Goal: Information Seeking & Learning: Compare options

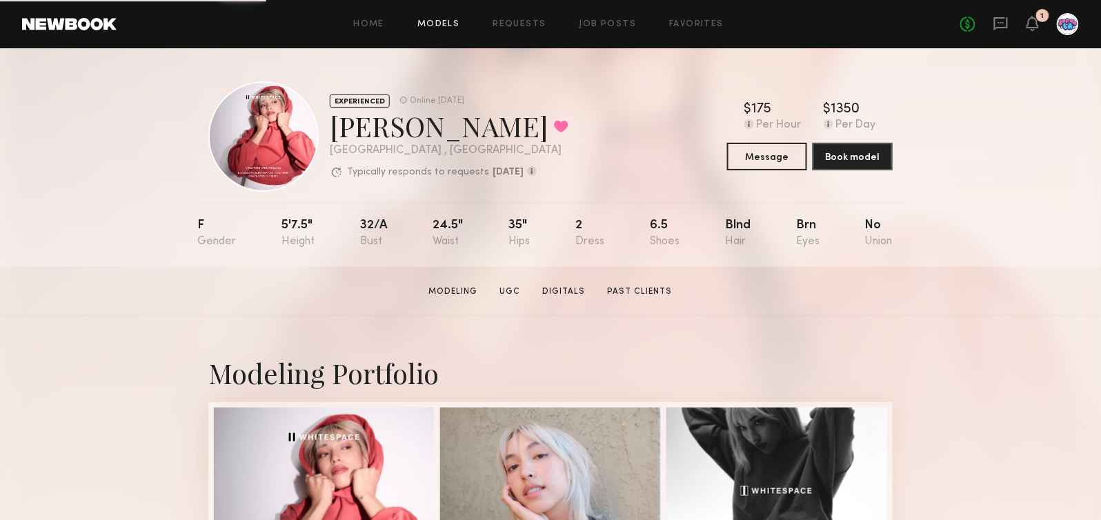
click at [452, 20] on link "Models" at bounding box center [438, 24] width 42 height 9
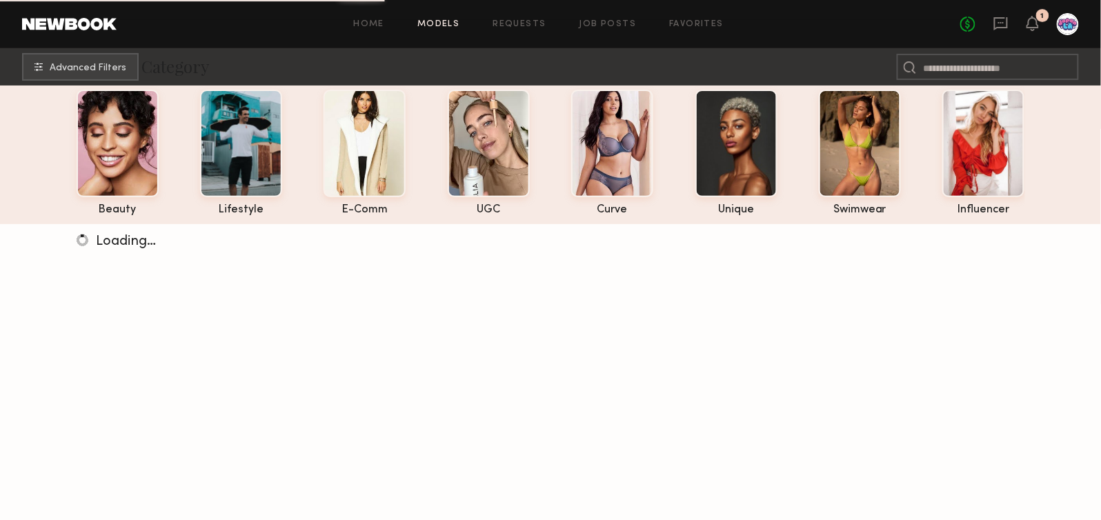
scroll to position [48, 0]
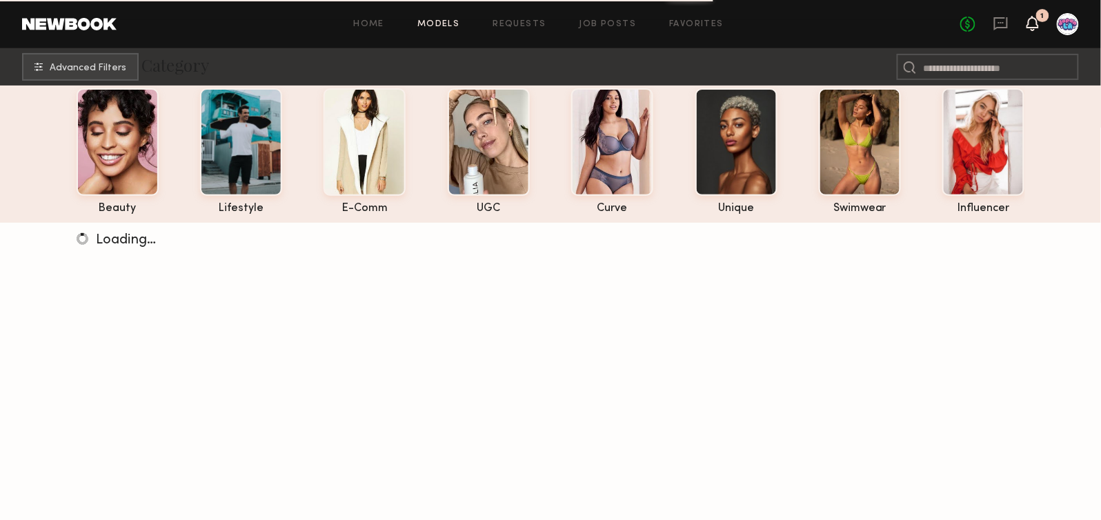
click at [980, 23] on icon at bounding box center [1032, 23] width 11 height 10
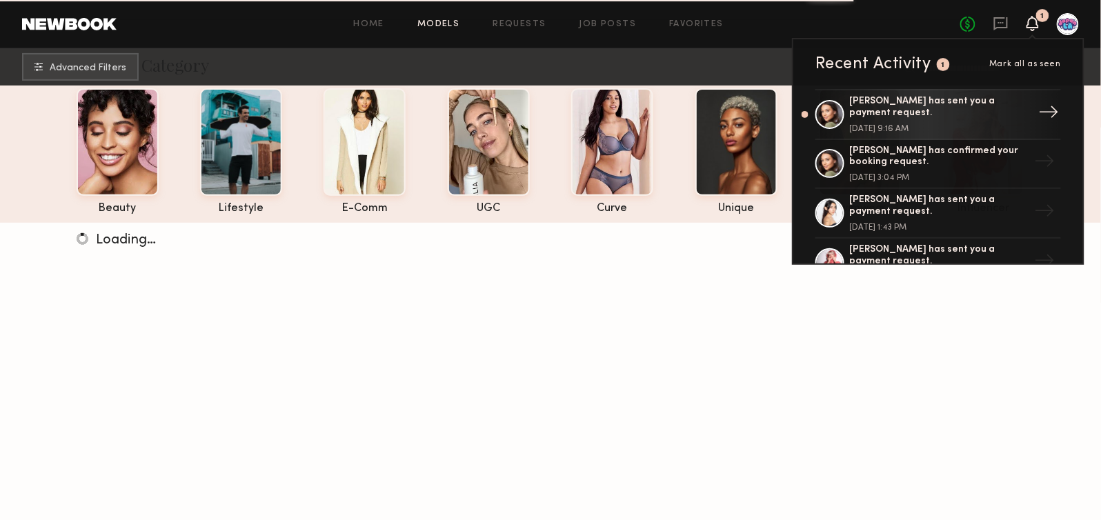
click at [980, 112] on div "Brynne E. has sent you a payment request." at bounding box center [939, 107] width 179 height 23
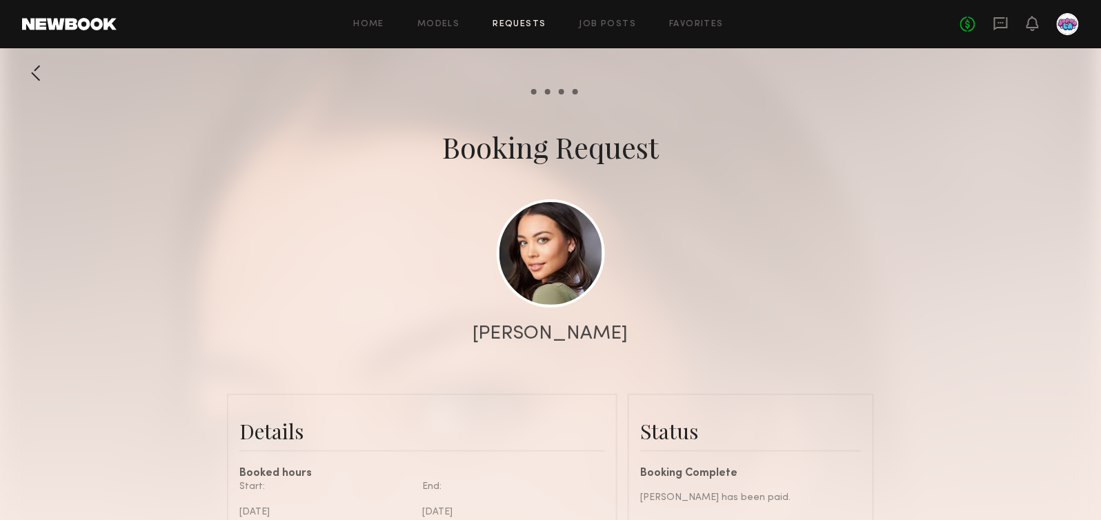
click at [444, 13] on div "Home Models Requests Job Posts Favorites Sign Out No fees up to $5,000" at bounding box center [598, 24] width 963 height 22
click at [444, 25] on link "Models" at bounding box center [438, 24] width 42 height 9
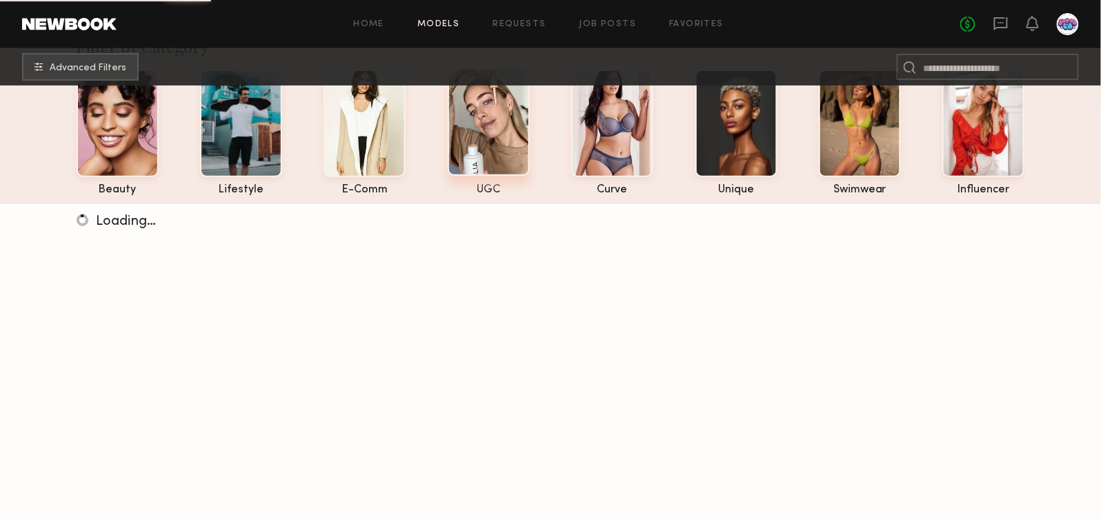
scroll to position [69, 0]
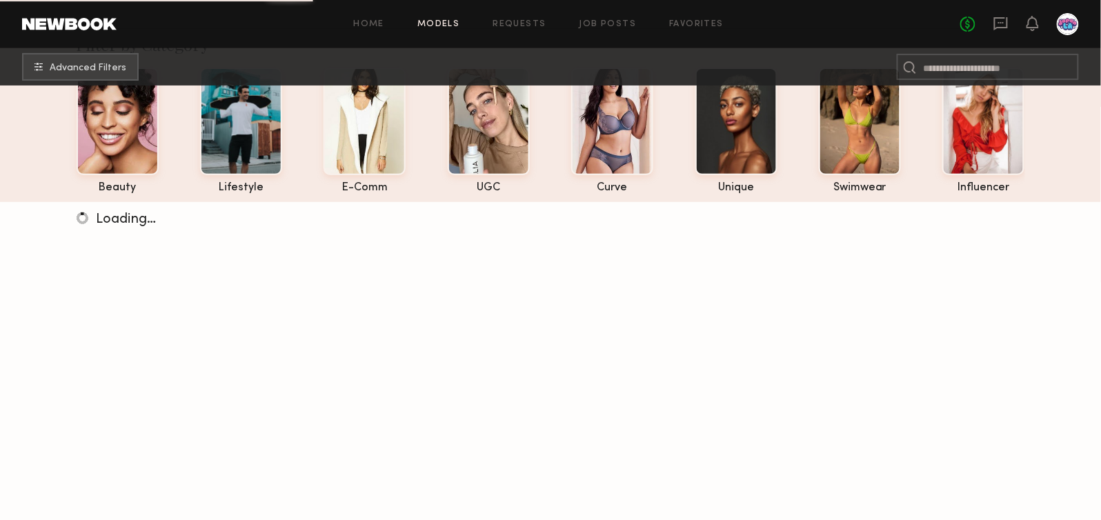
click at [702, 17] on div "Home Models Requests Job Posts Favorites Sign Out No fees up to $5,000" at bounding box center [598, 24] width 963 height 22
click at [696, 23] on link "Favorites" at bounding box center [696, 24] width 55 height 9
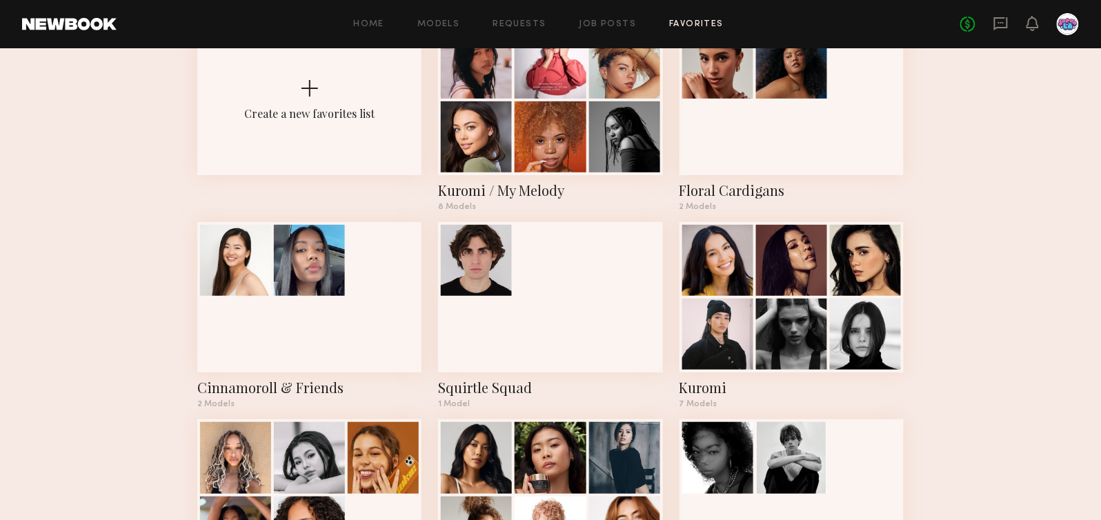
scroll to position [106, 0]
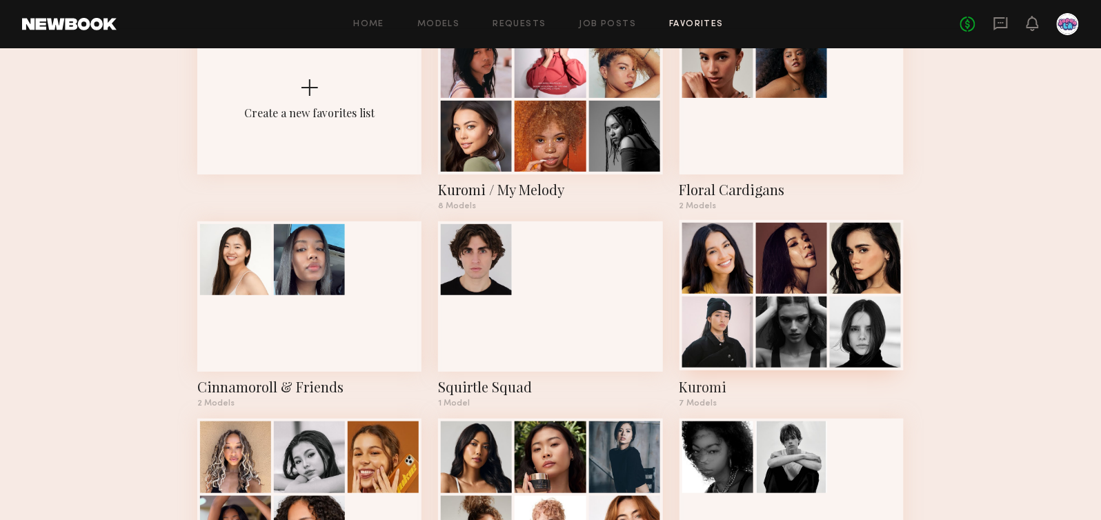
click at [731, 331] on div at bounding box center [717, 332] width 71 height 71
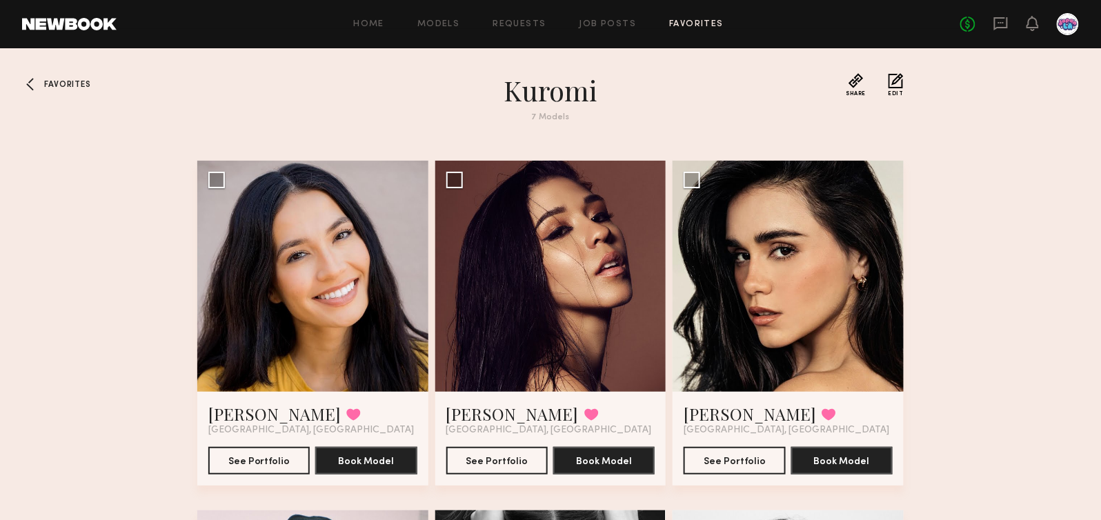
click at [69, 81] on span "Favorites" at bounding box center [67, 85] width 46 height 8
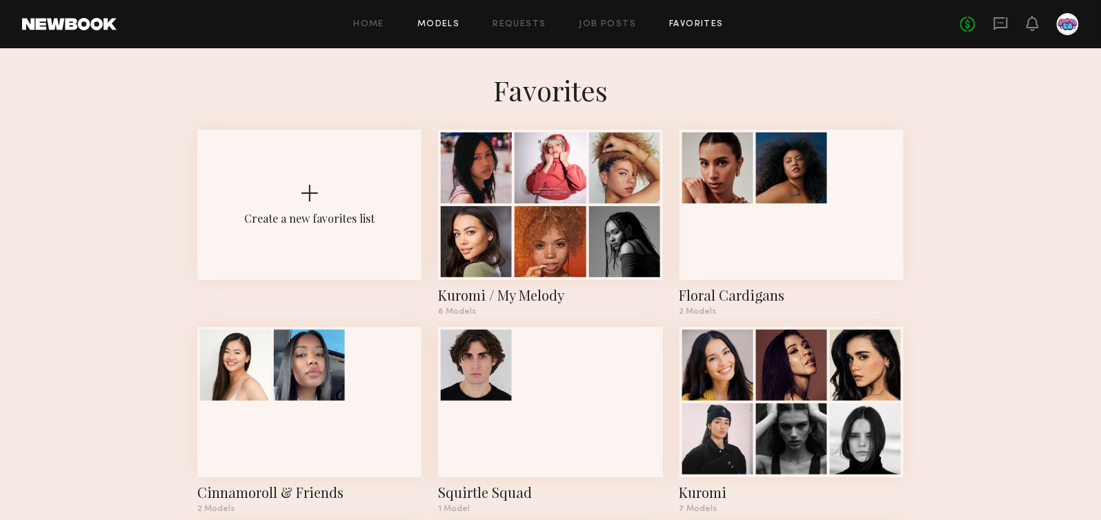
click at [444, 23] on link "Models" at bounding box center [438, 24] width 42 height 9
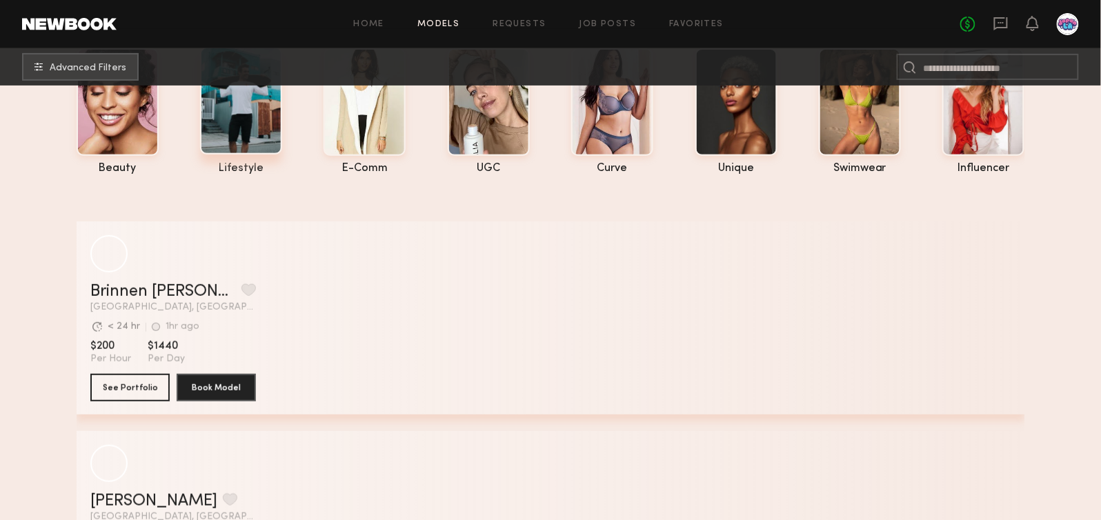
scroll to position [91, 0]
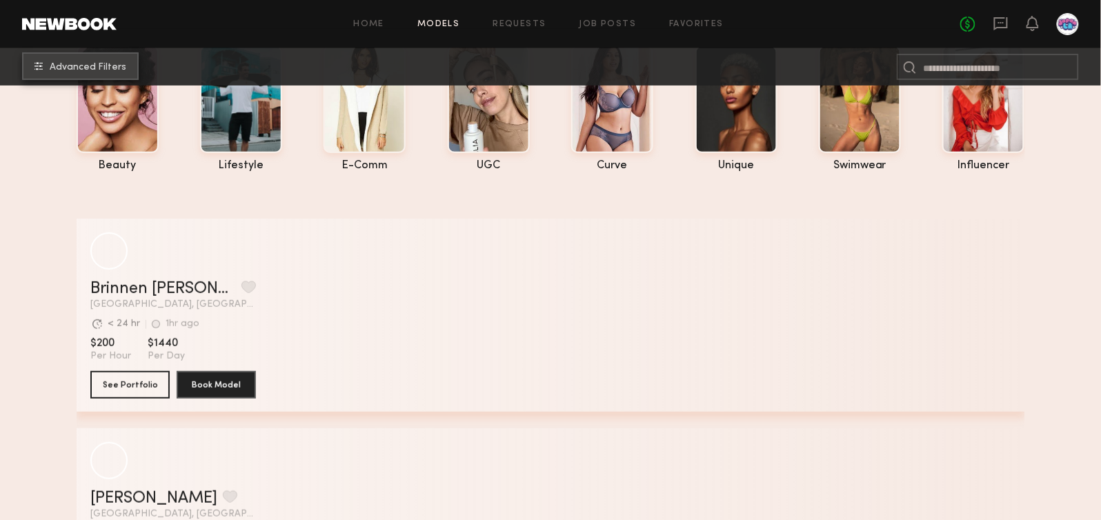
click at [109, 66] on span "Advanced Filters" at bounding box center [88, 68] width 77 height 10
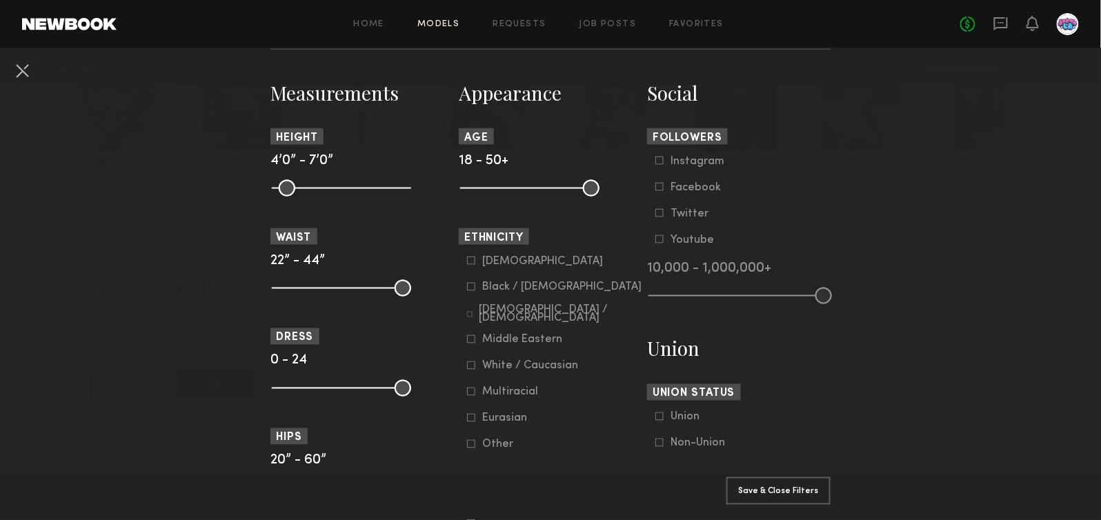
scroll to position [708, 0]
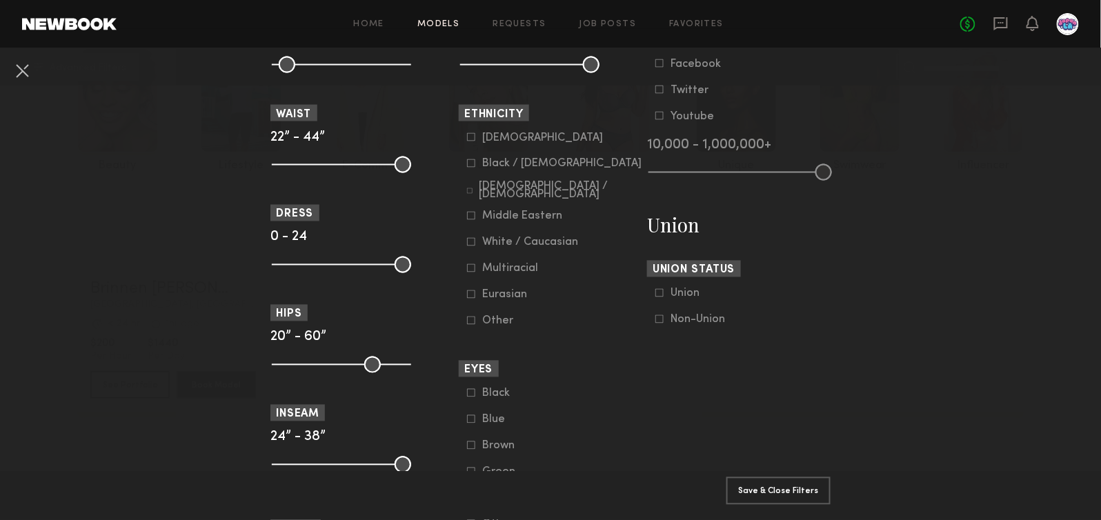
click at [472, 166] on icon at bounding box center [471, 163] width 8 height 8
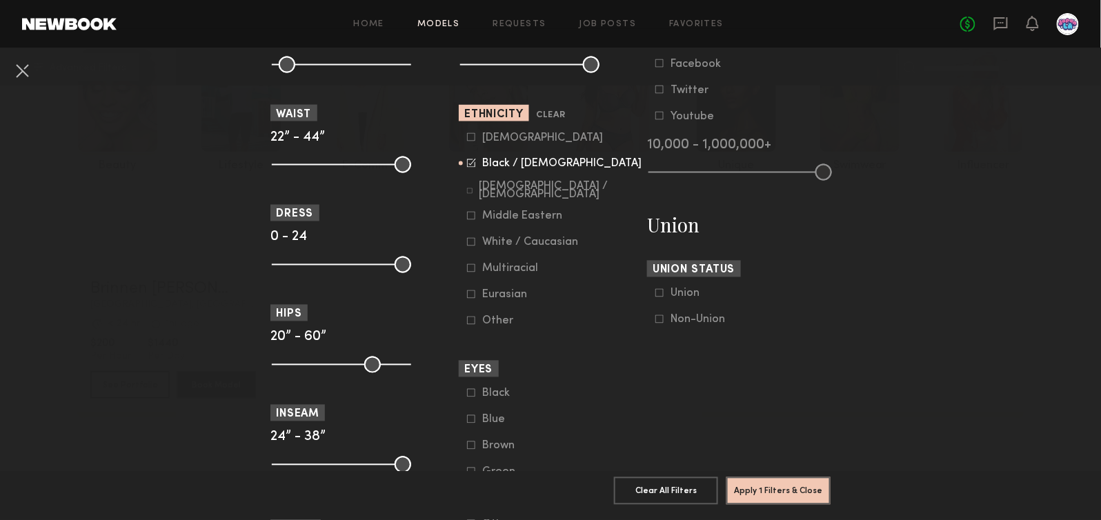
click at [472, 193] on icon at bounding box center [470, 191] width 6 height 6
click at [469, 220] on icon at bounding box center [472, 217] width 8 height 8
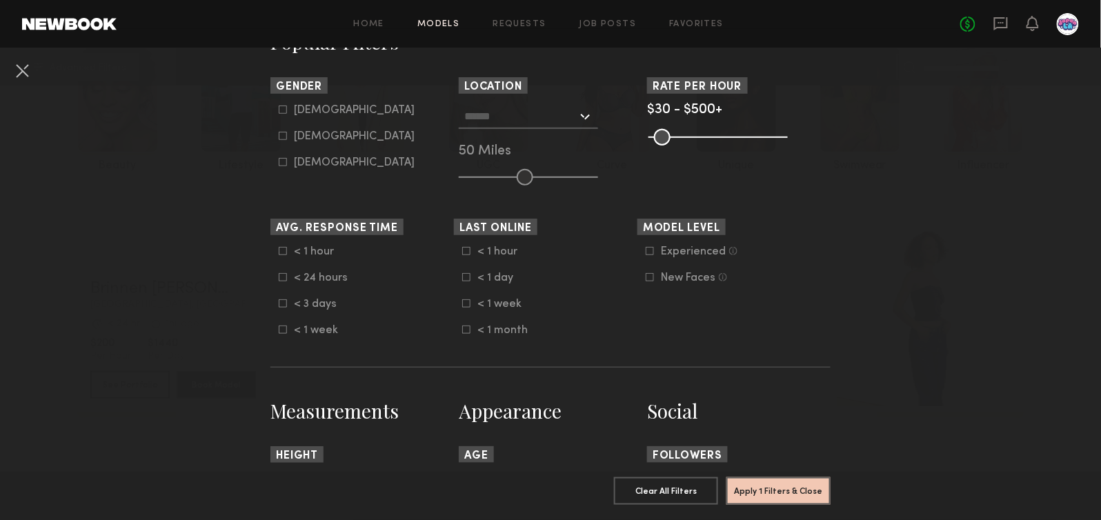
scroll to position [268, 0]
click at [498, 114] on input "text" at bounding box center [520, 114] width 113 height 23
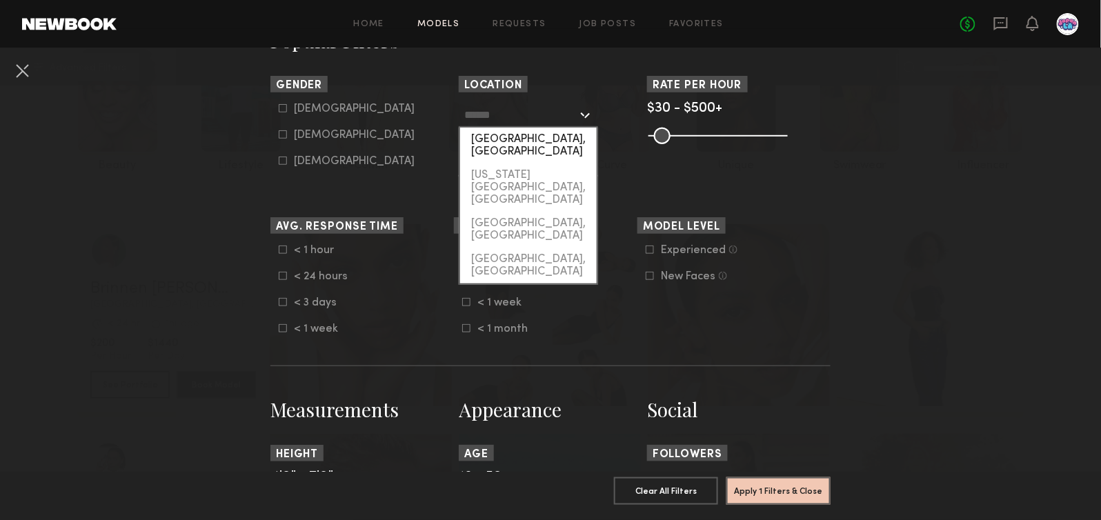
click at [496, 137] on div "[GEOGRAPHIC_DATA], [GEOGRAPHIC_DATA]" at bounding box center [528, 146] width 137 height 36
type input "**********"
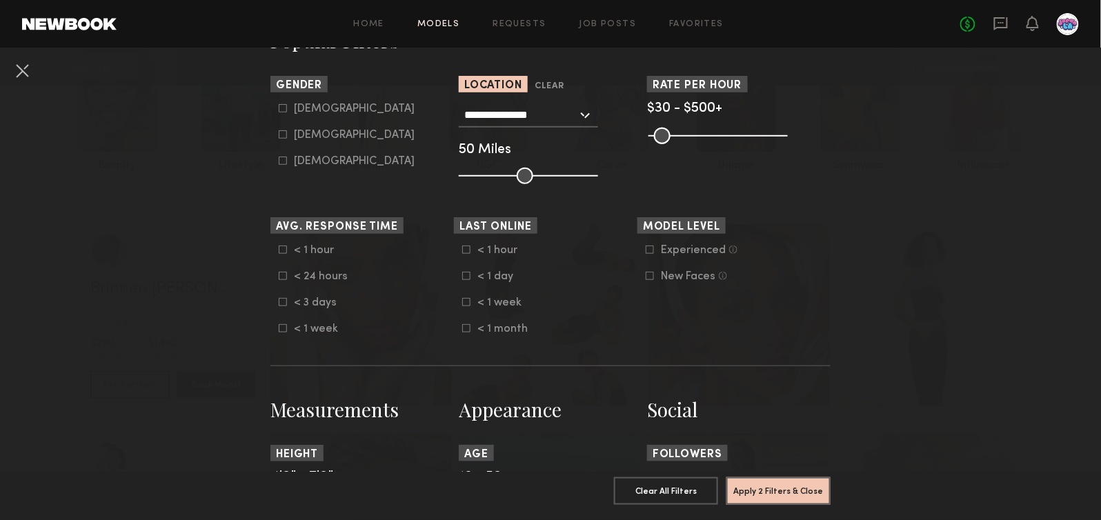
click at [303, 134] on div "Female" at bounding box center [354, 135] width 121 height 8
type input "**"
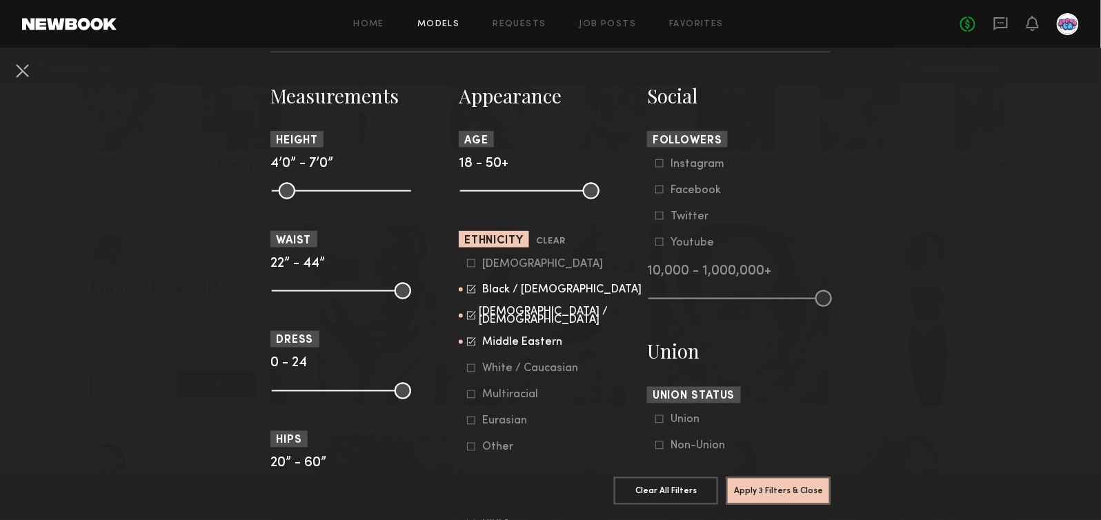
scroll to position [584, 0]
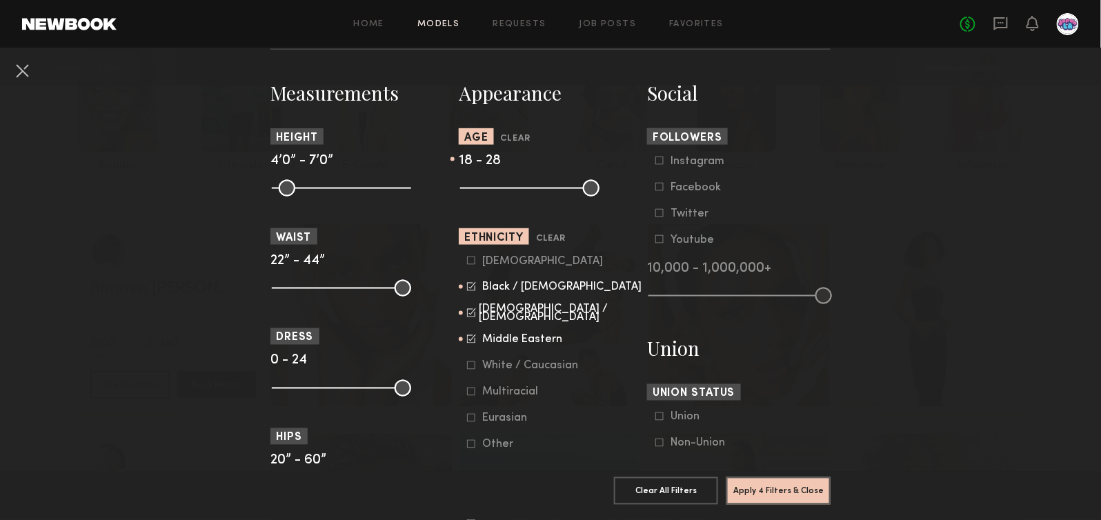
drag, startPoint x: 593, startPoint y: 190, endPoint x: 508, endPoint y: 188, distance: 85.6
type input "**"
click at [508, 188] on input "range" at bounding box center [529, 188] width 139 height 17
click at [774, 496] on button "Apply 4 Filters & Close" at bounding box center [779, 491] width 104 height 28
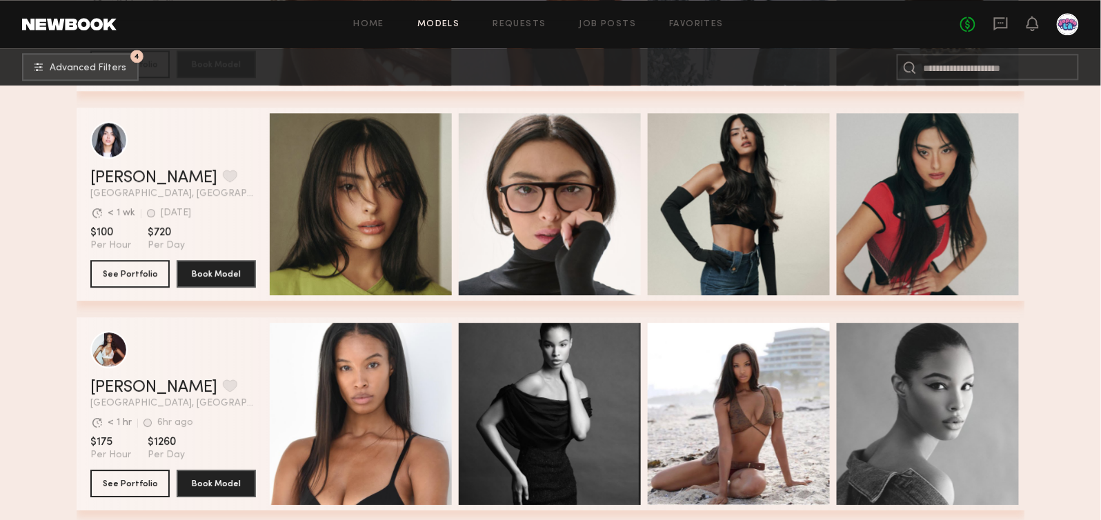
scroll to position [15951, 0]
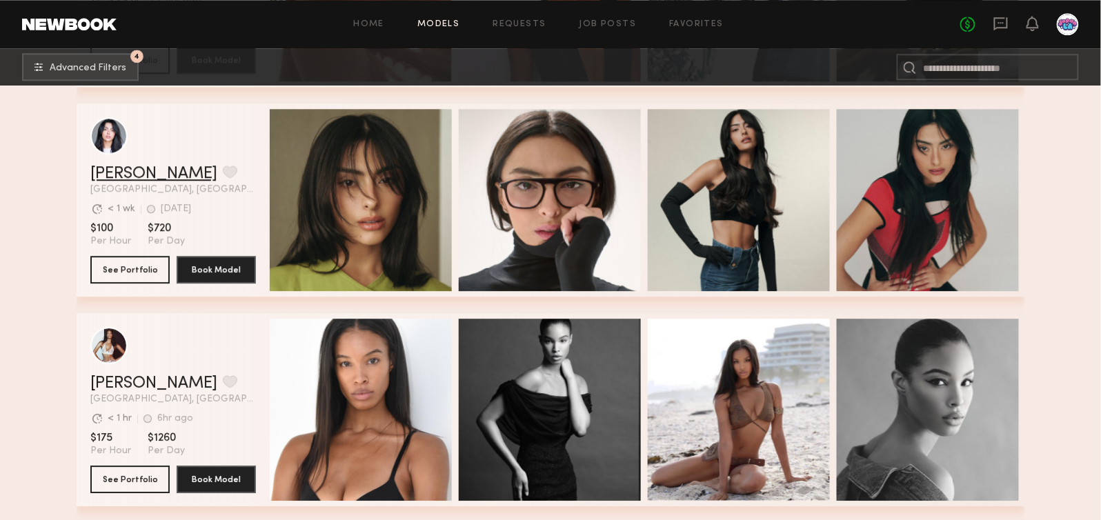
click at [104, 173] on link "Fifi K." at bounding box center [153, 174] width 127 height 17
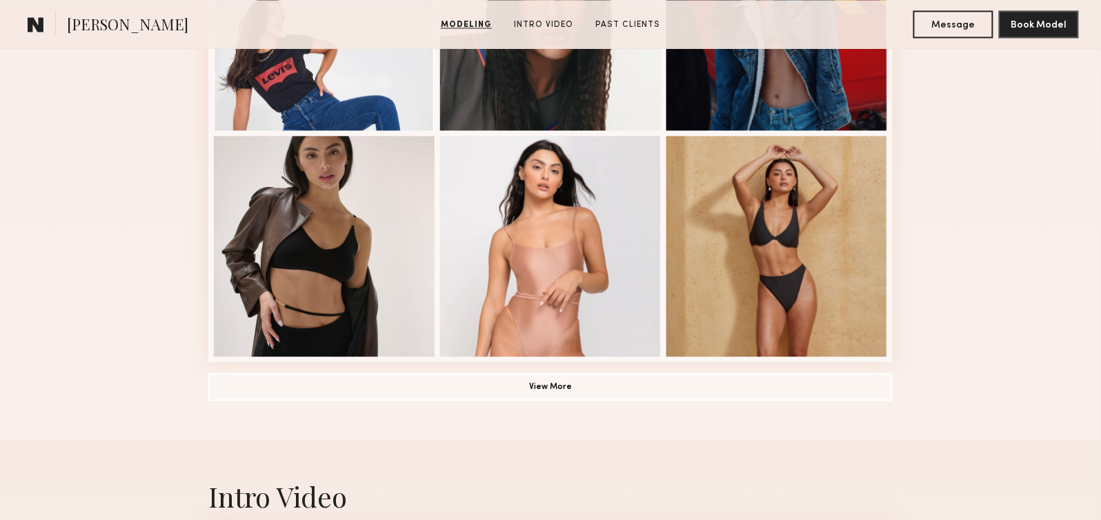
scroll to position [957, 0]
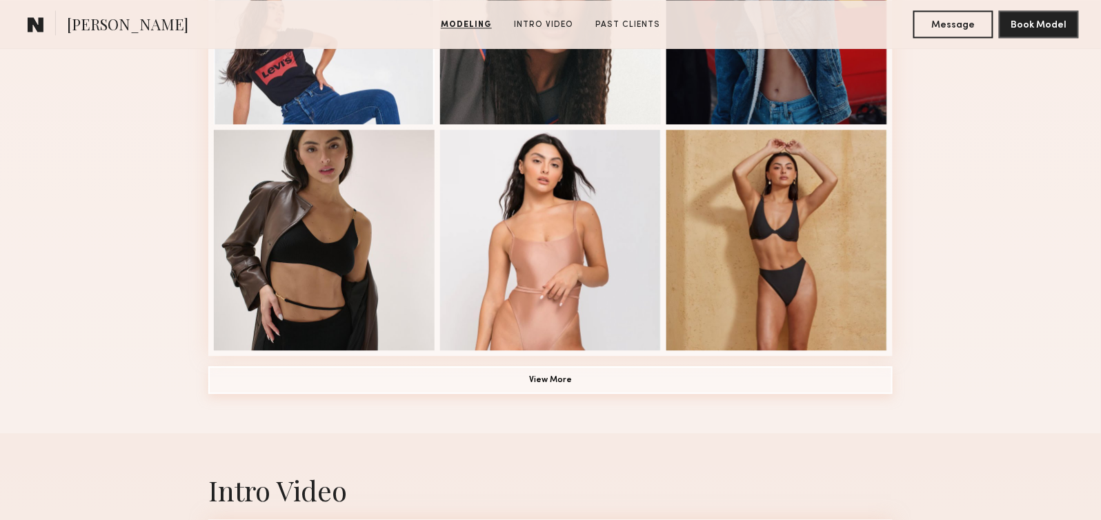
click at [515, 385] on button "View More" at bounding box center [550, 380] width 685 height 28
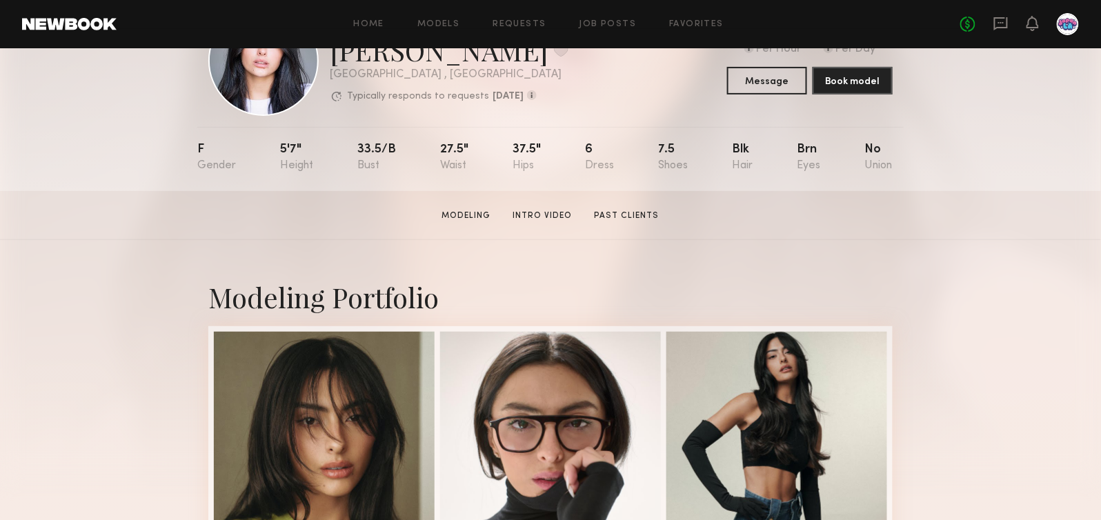
scroll to position [111, 0]
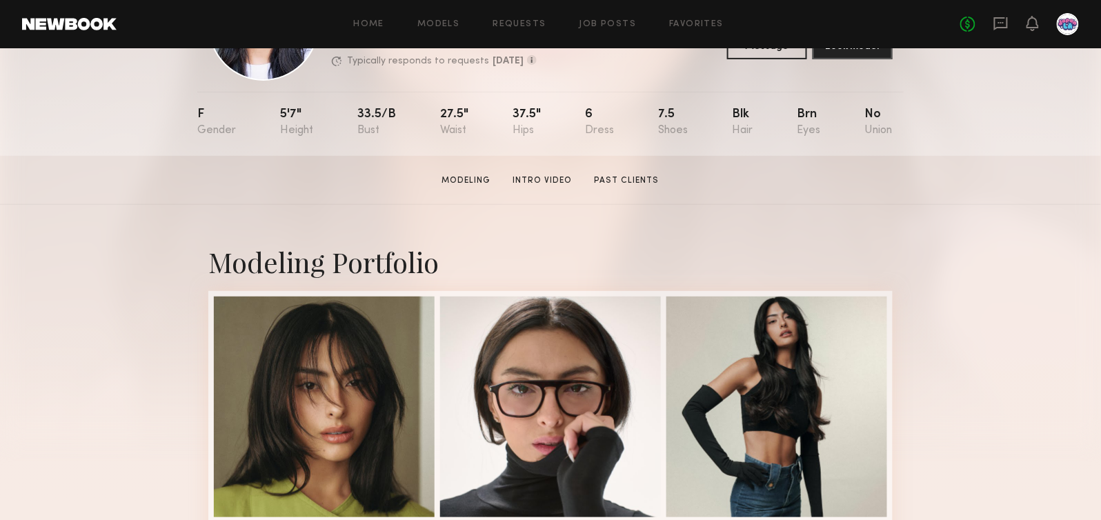
click at [271, 181] on section "Fifi K. Modeling Intro Video Past Clients Message Book Model" at bounding box center [550, 180] width 1101 height 49
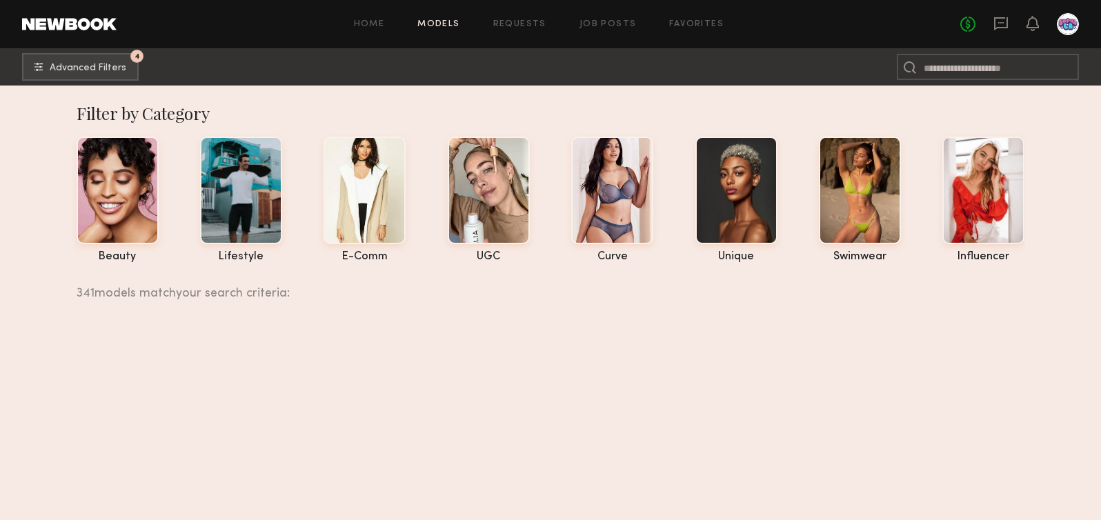
scroll to position [15951, 0]
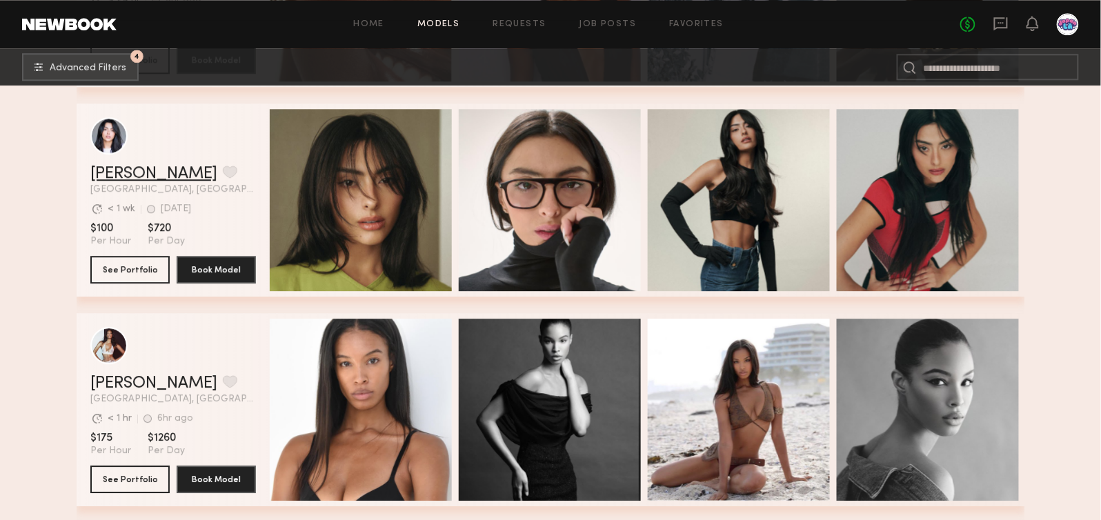
click at [108, 177] on link "[PERSON_NAME]" at bounding box center [153, 174] width 127 height 17
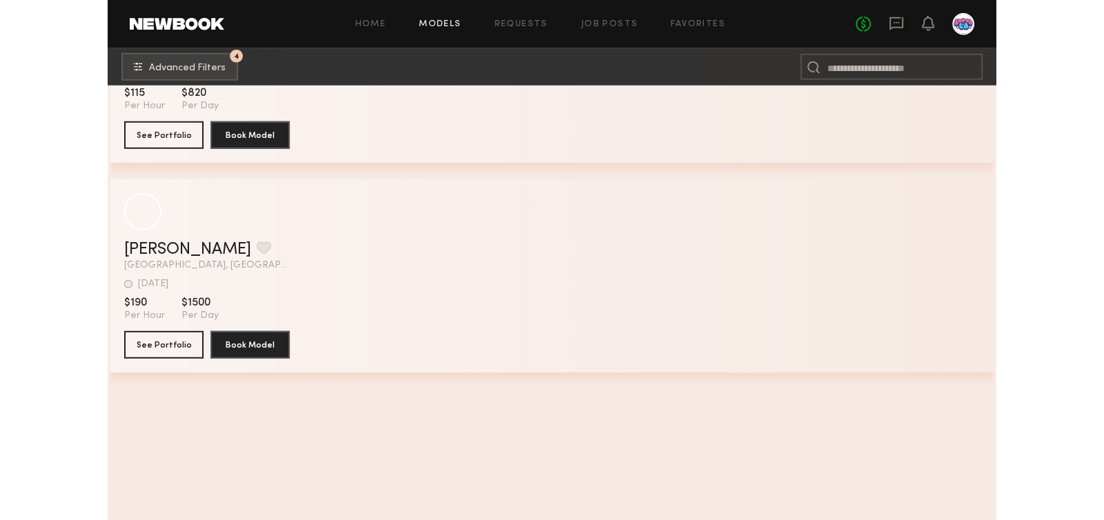
scroll to position [37787, 0]
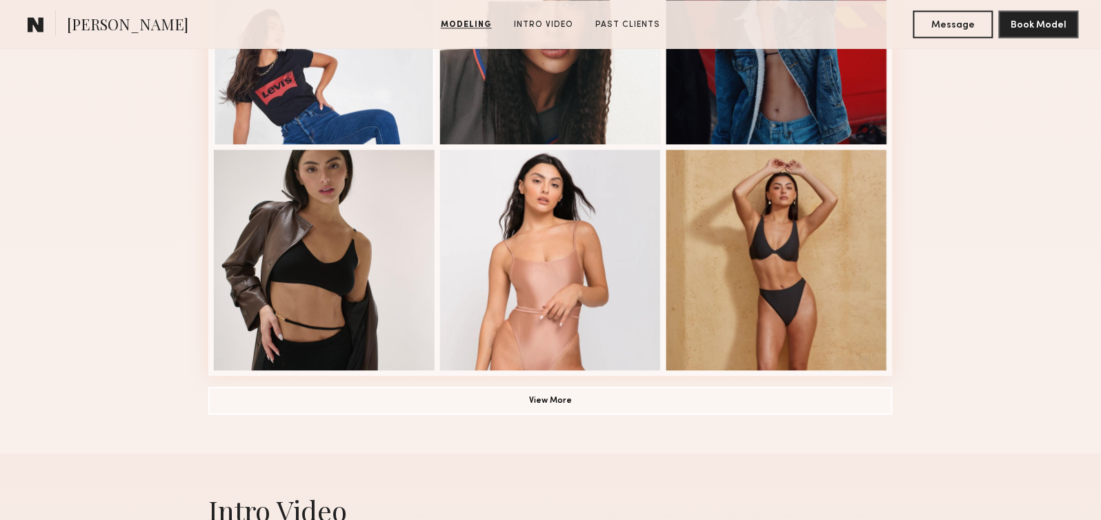
scroll to position [941, 0]
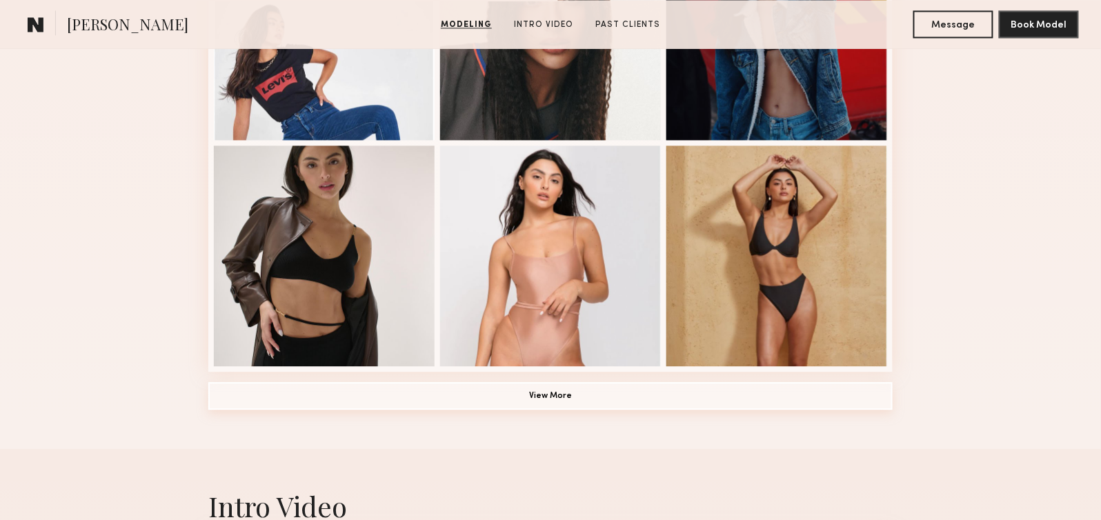
click at [551, 395] on button "View More" at bounding box center [550, 396] width 685 height 28
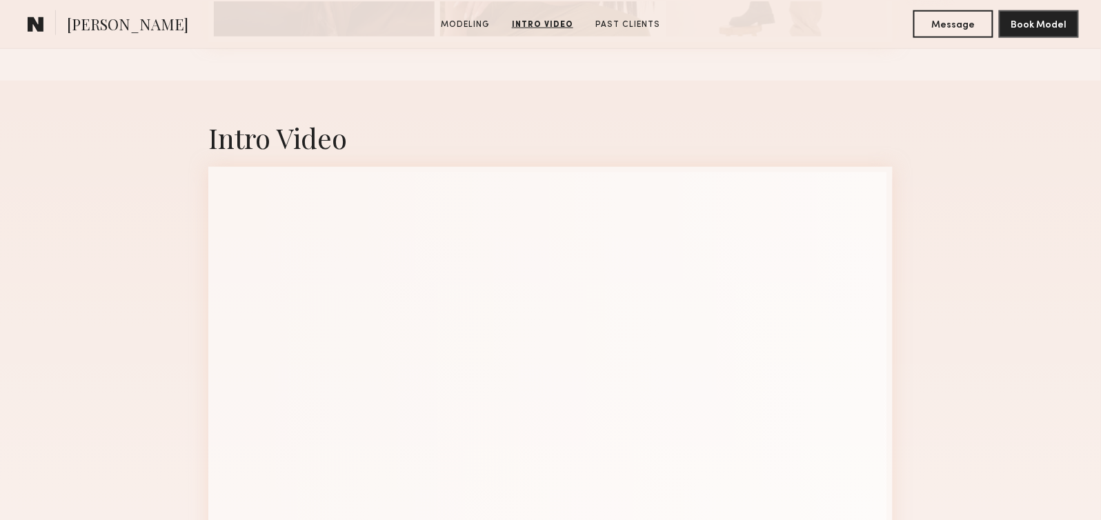
scroll to position [2162, 0]
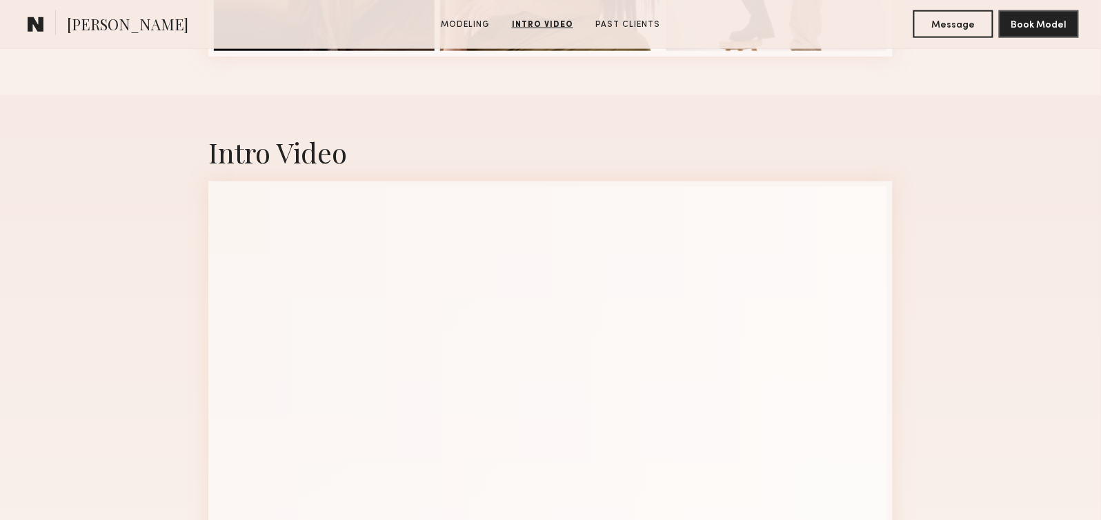
click at [152, 235] on div "Intro Video" at bounding box center [550, 352] width 1101 height 515
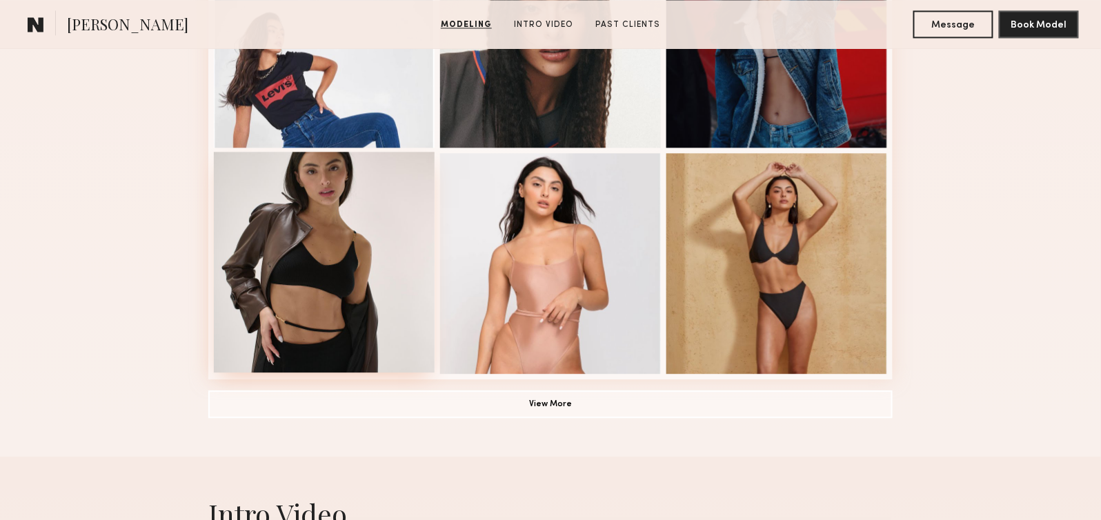
scroll to position [936, 0]
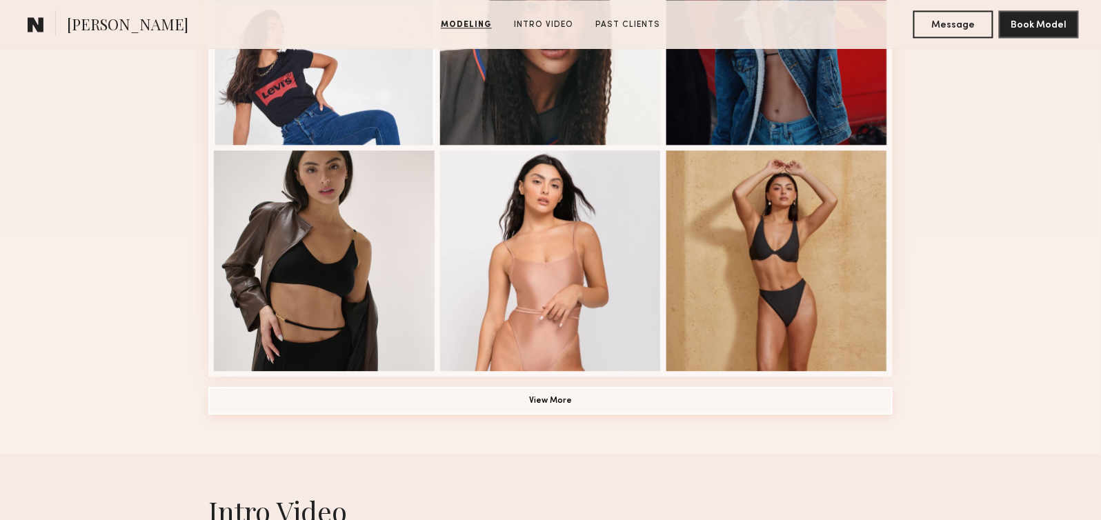
click at [535, 405] on button "View More" at bounding box center [550, 401] width 685 height 28
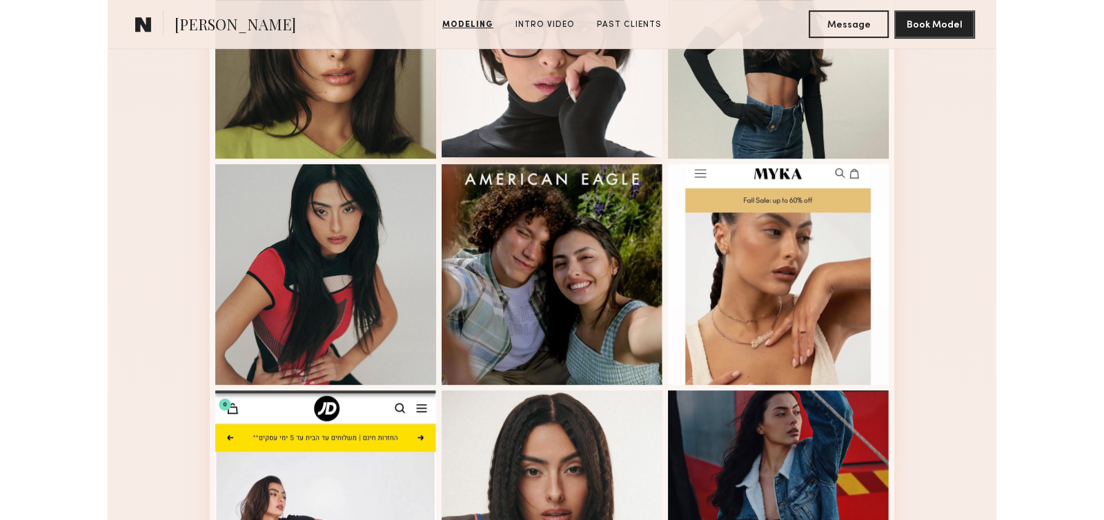
scroll to position [471, 0]
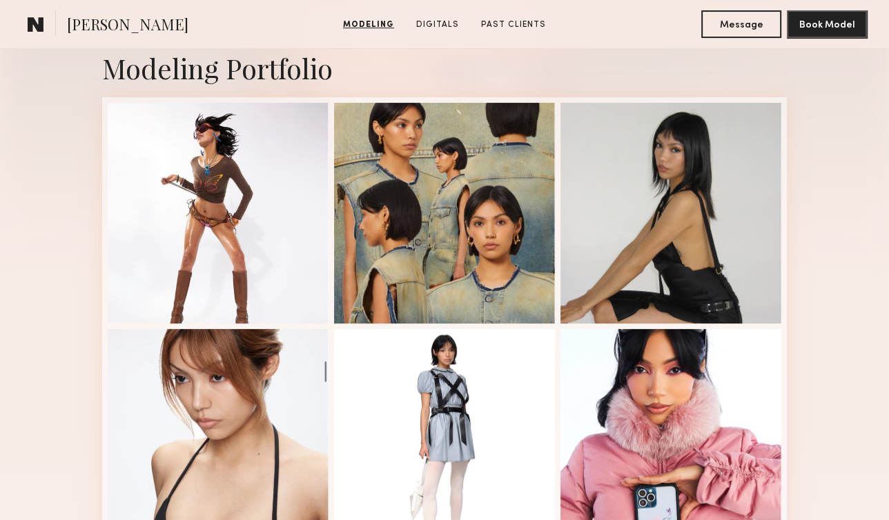
scroll to position [304, 0]
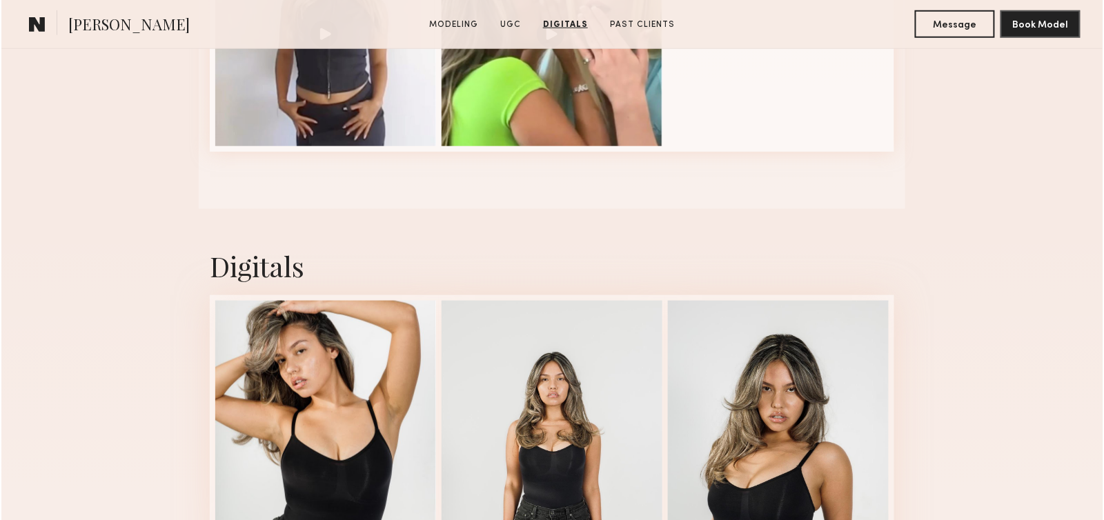
scroll to position [2025, 0]
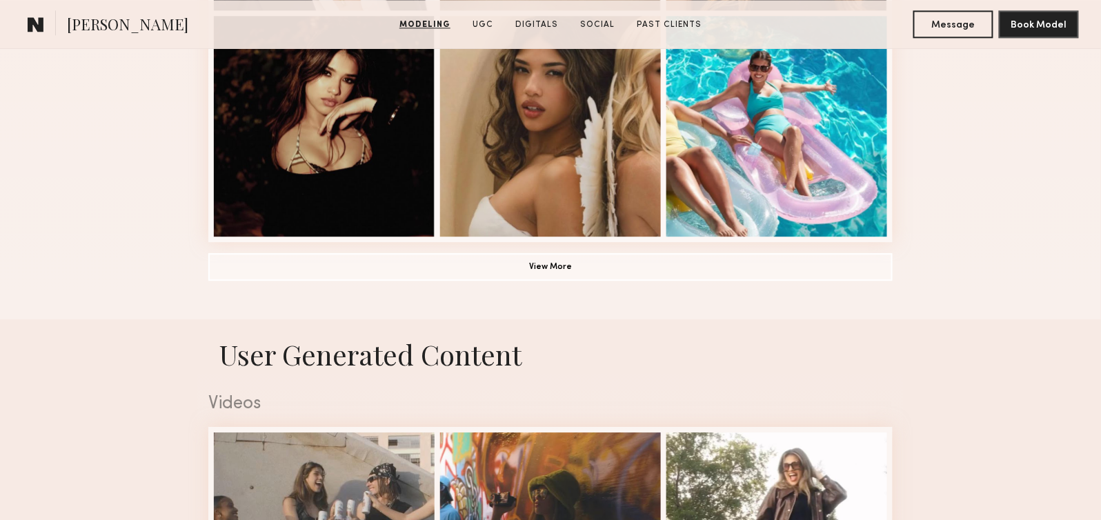
scroll to position [1074, 0]
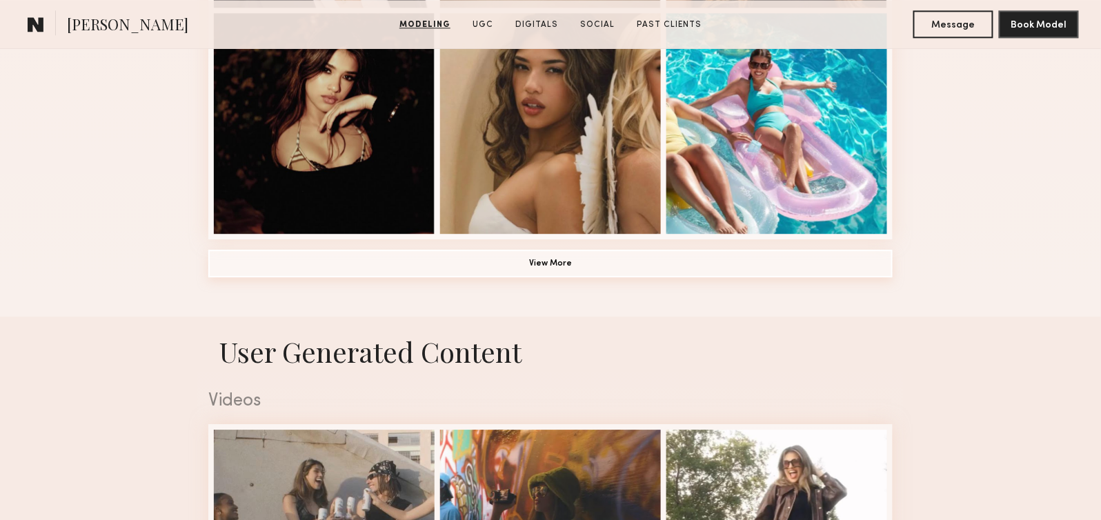
click at [562, 265] on button "View More" at bounding box center [550, 264] width 685 height 28
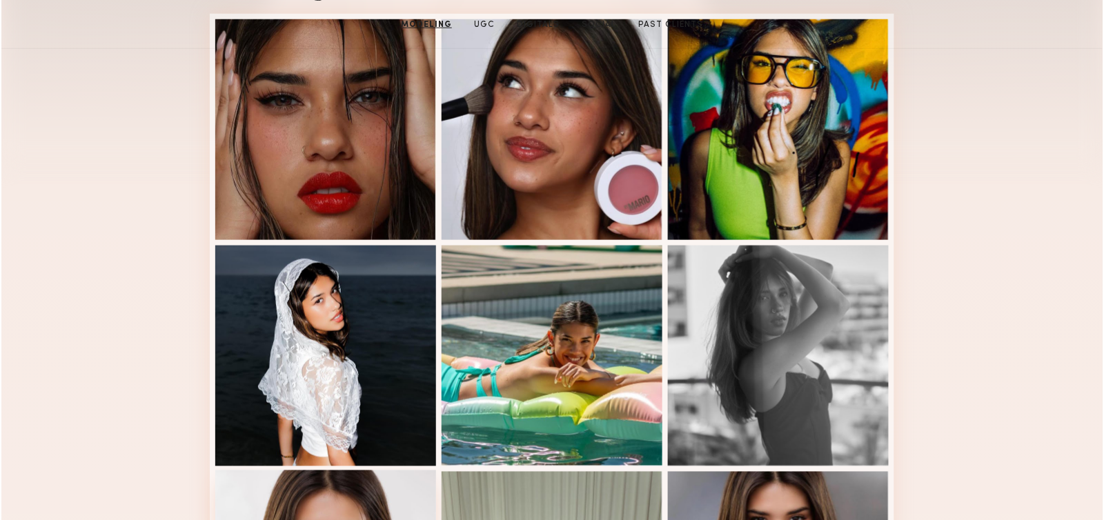
scroll to position [0, 0]
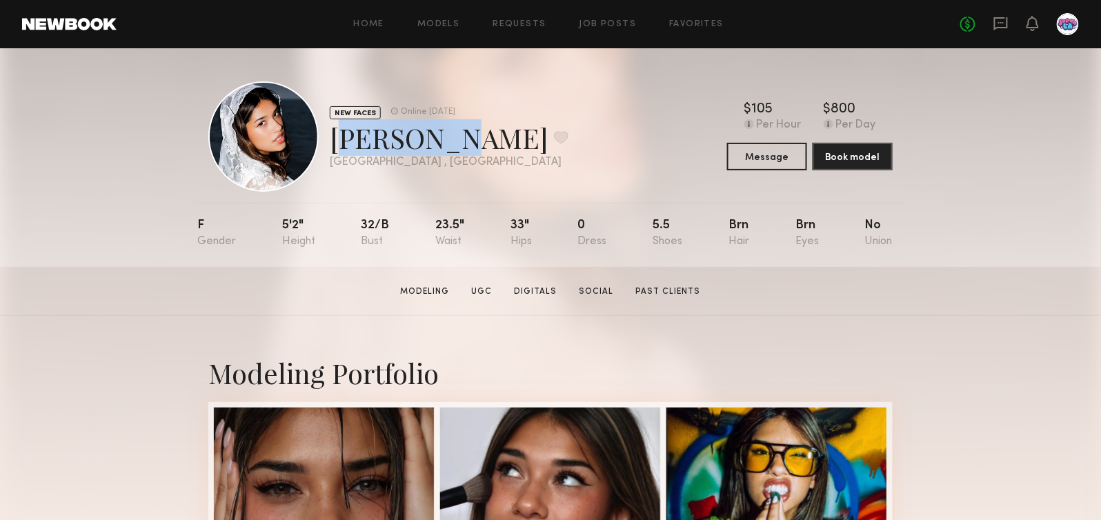
drag, startPoint x: 328, startPoint y: 135, endPoint x: 430, endPoint y: 147, distance: 102.1
click at [430, 147] on div "NEW FACES Online 1d ago kalani p. Favorite Los Angeles , CA Online 1d ago" at bounding box center [388, 136] width 360 height 110
copy div "kalani p"
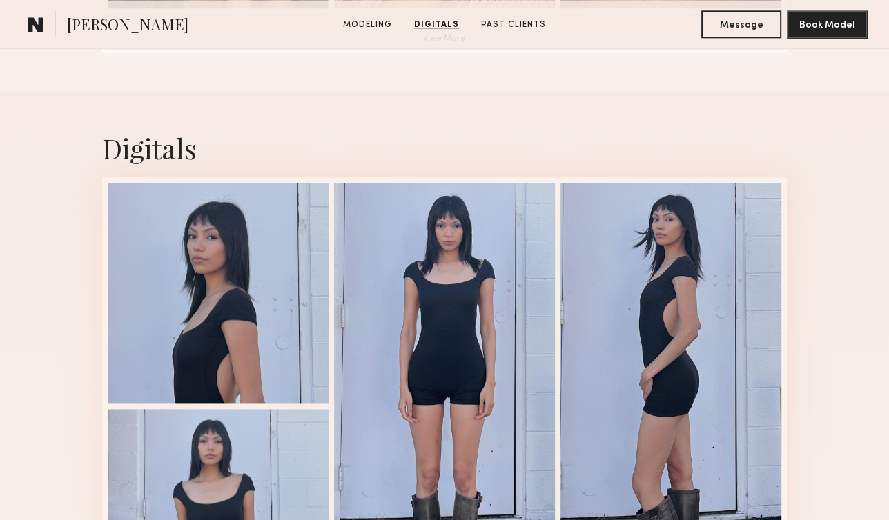
scroll to position [1366, 0]
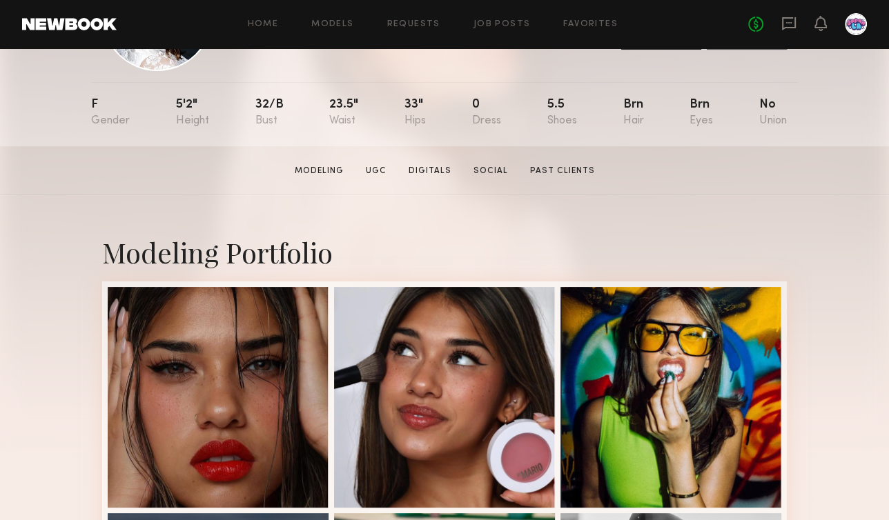
scroll to position [122, 0]
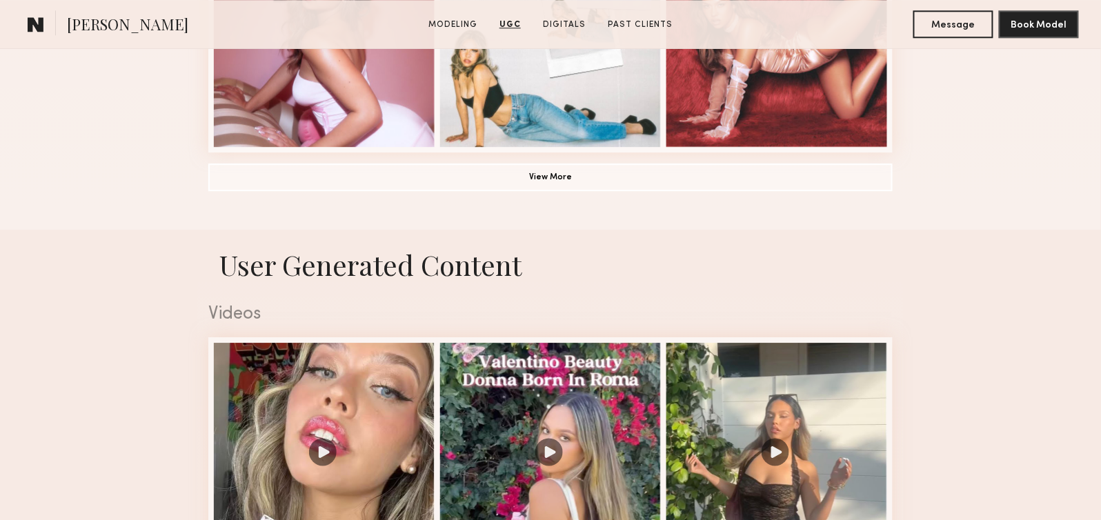
scroll to position [1030, 0]
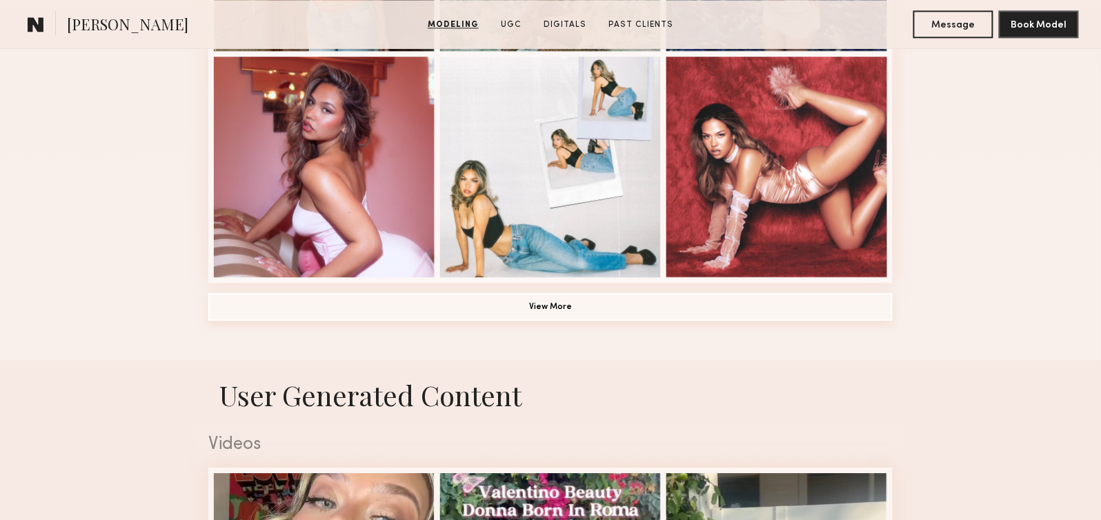
click at [557, 311] on button "View More" at bounding box center [550, 307] width 685 height 28
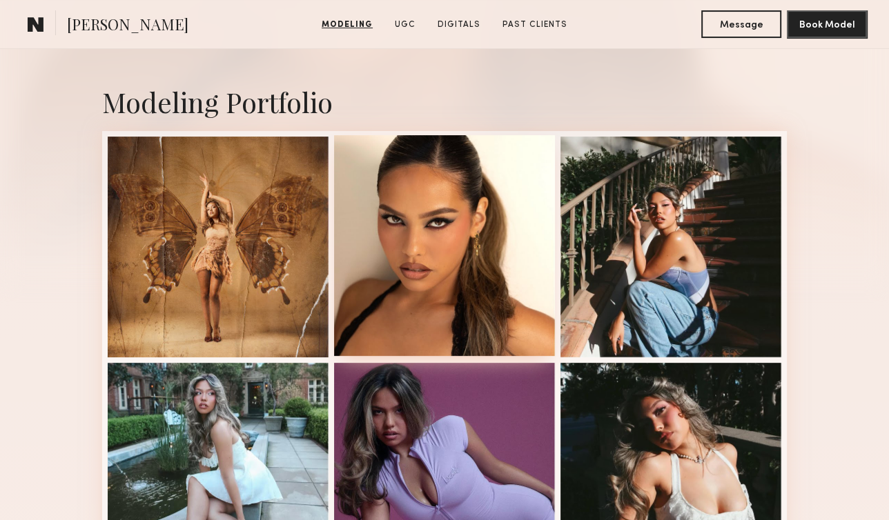
scroll to position [285, 0]
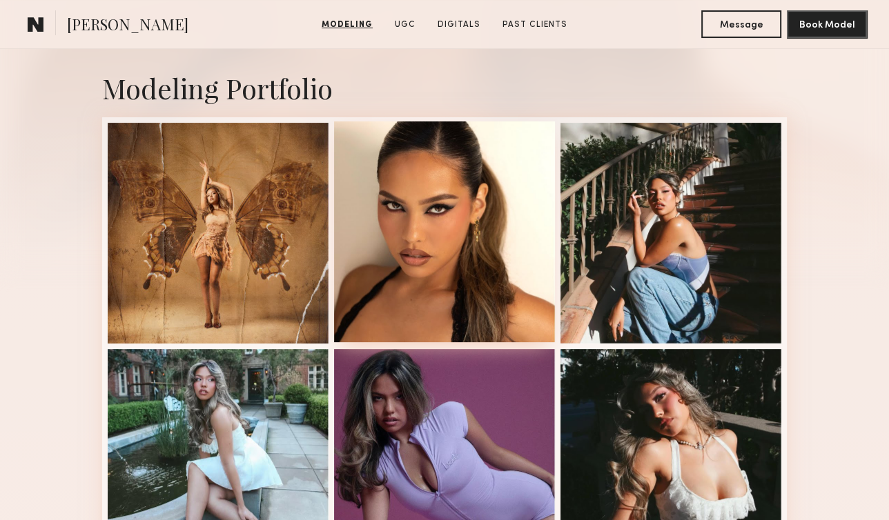
click at [440, 278] on div at bounding box center [444, 231] width 221 height 221
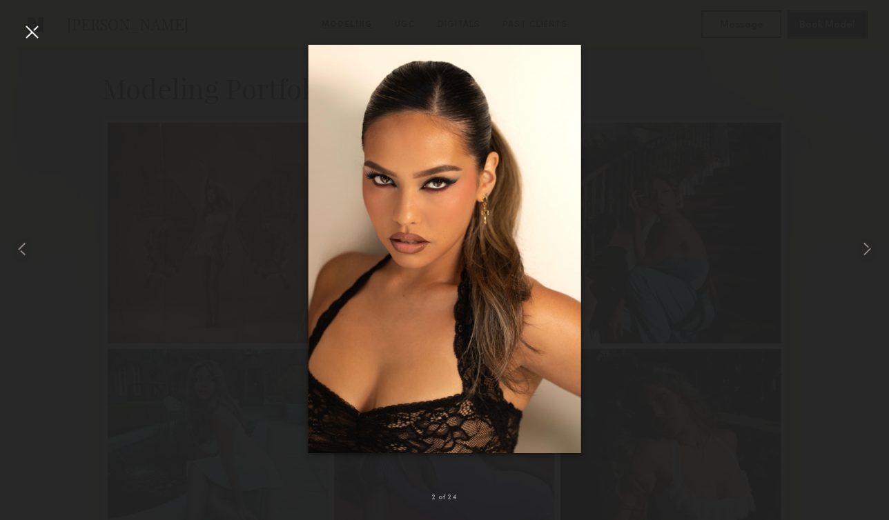
click at [32, 34] on div at bounding box center [32, 32] width 22 height 22
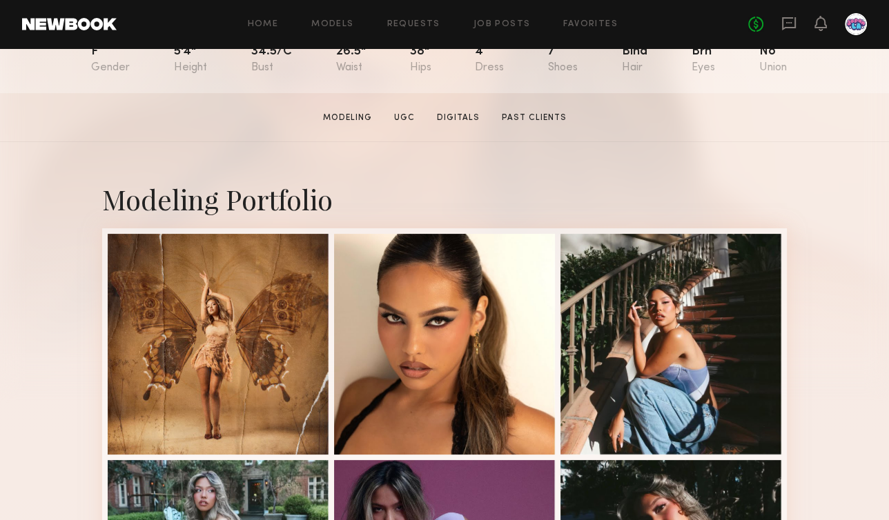
scroll to position [181, 0]
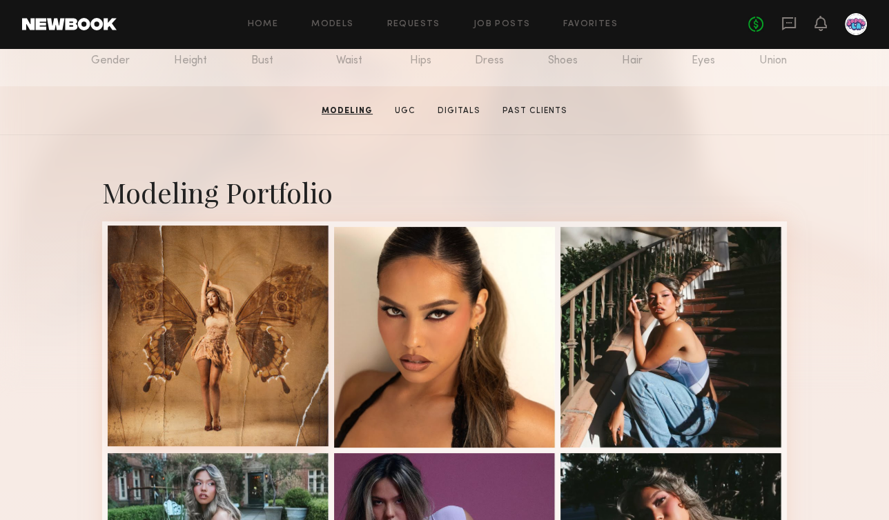
click at [261, 280] on div at bounding box center [218, 336] width 221 height 221
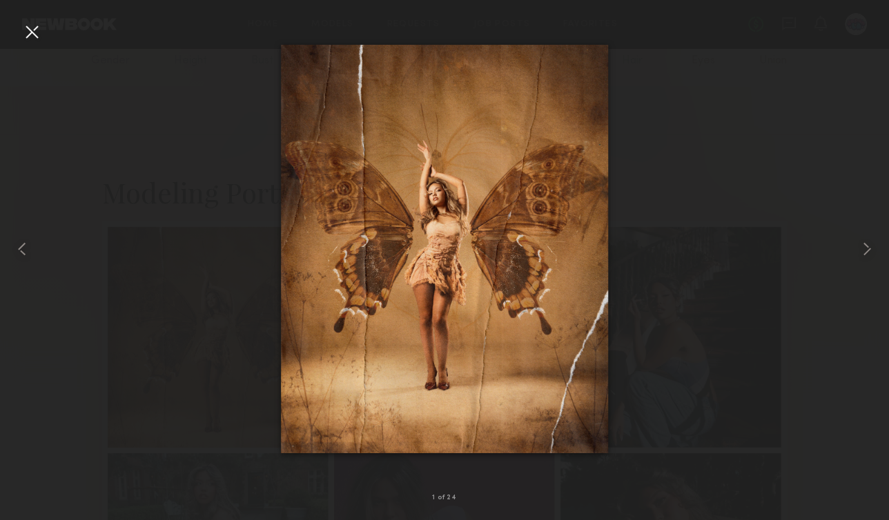
click at [25, 30] on div at bounding box center [32, 32] width 22 height 22
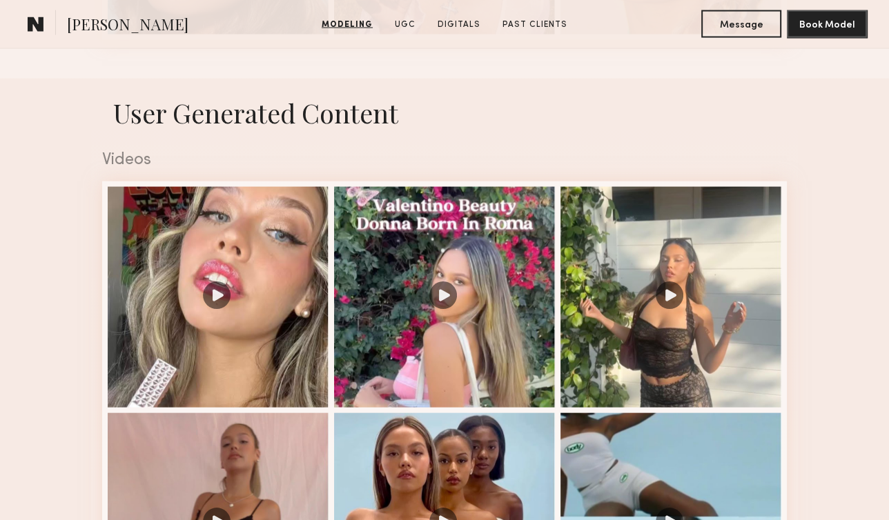
scroll to position [2209, 0]
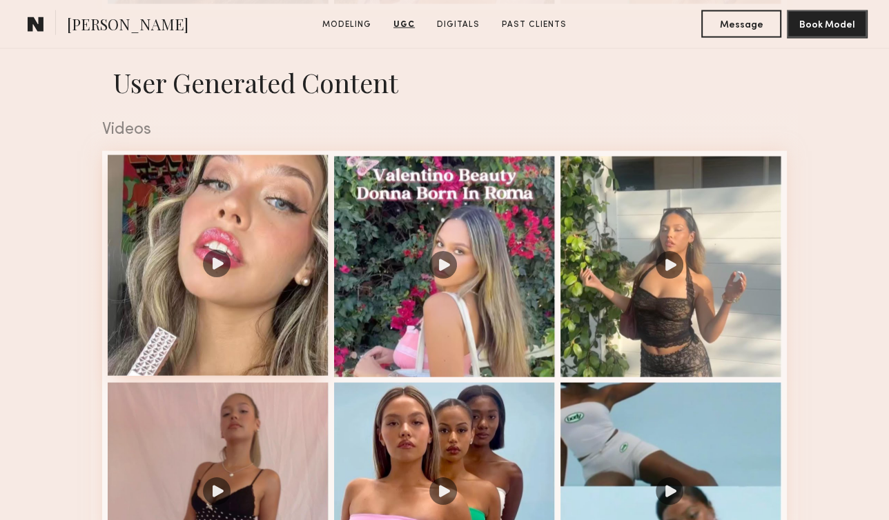
click at [275, 269] on div at bounding box center [218, 265] width 221 height 221
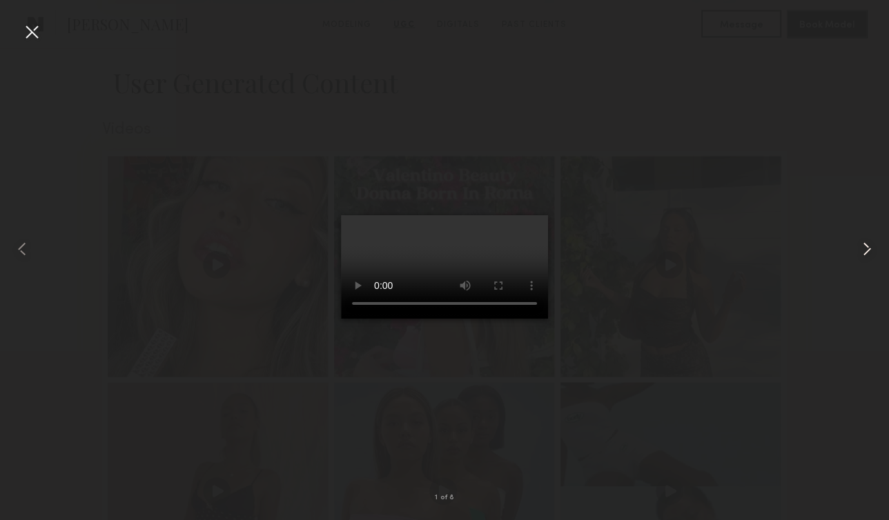
click at [871, 249] on common-icon at bounding box center [867, 249] width 22 height 22
click at [869, 249] on common-icon at bounding box center [867, 249] width 22 height 22
click at [34, 36] on div at bounding box center [32, 32] width 22 height 22
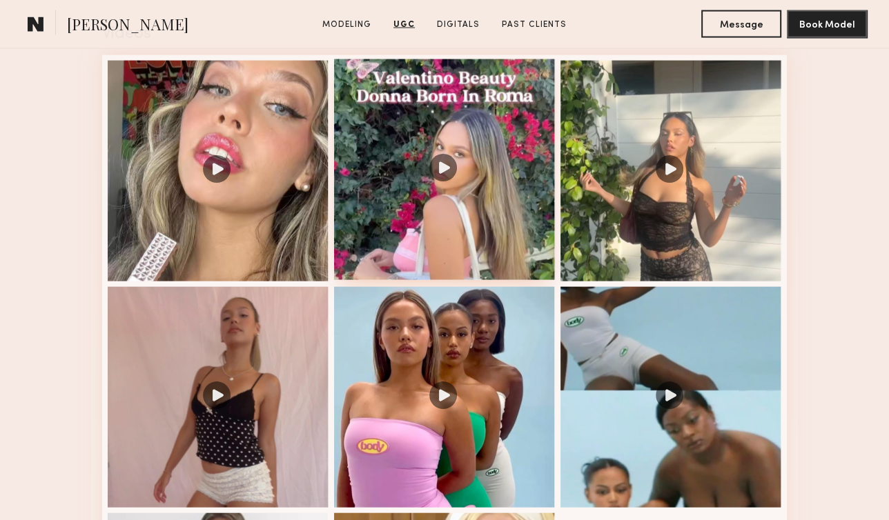
scroll to position [2426, 0]
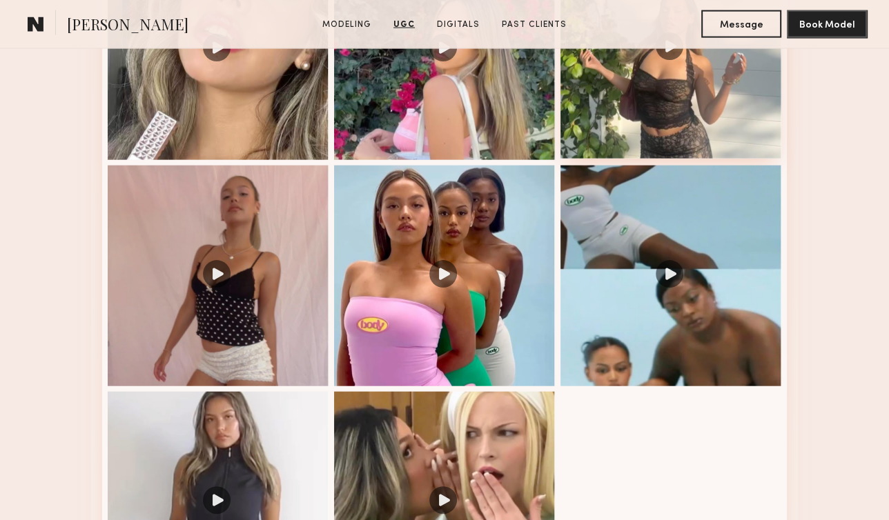
click at [618, 118] on div at bounding box center [670, 48] width 221 height 221
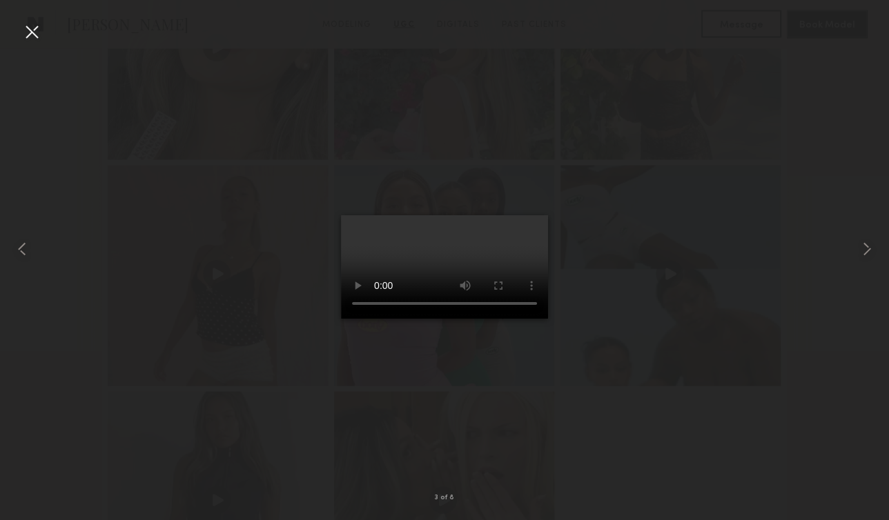
click at [30, 33] on div at bounding box center [32, 32] width 22 height 22
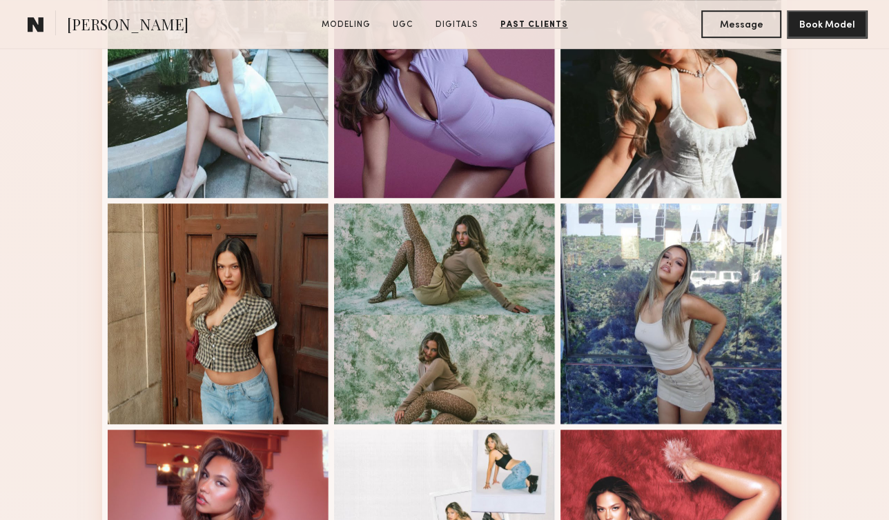
scroll to position [0, 0]
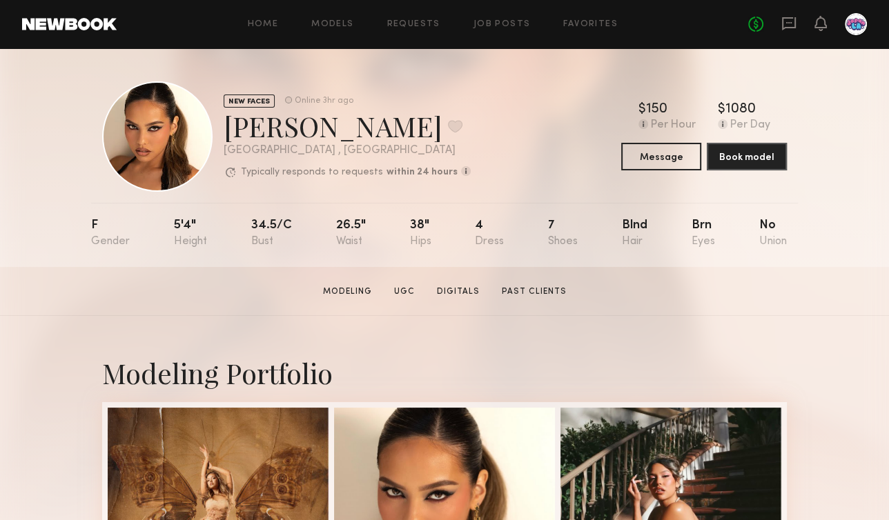
click at [286, 128] on div "[PERSON_NAME] Favorite" at bounding box center [347, 126] width 247 height 37
click at [344, 131] on div "[PERSON_NAME] Favorite" at bounding box center [347, 126] width 247 height 37
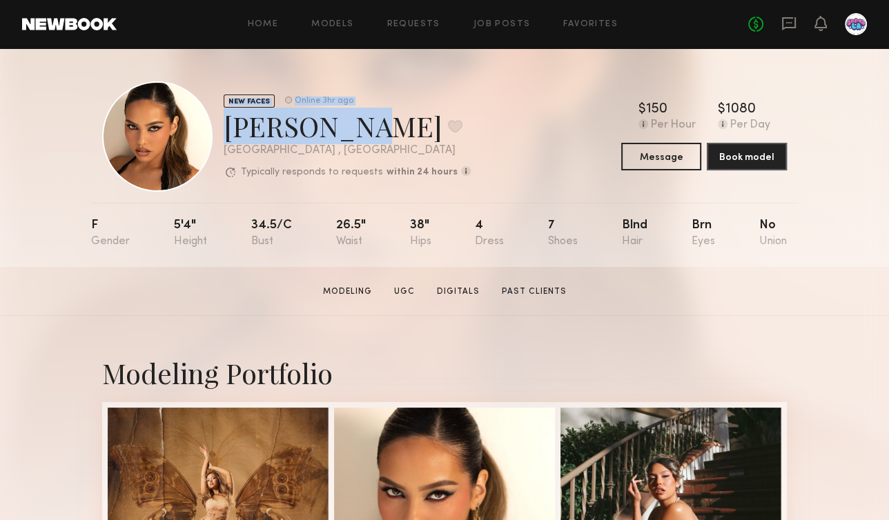
drag, startPoint x: 344, startPoint y: 128, endPoint x: 210, endPoint y: 125, distance: 133.9
click at [210, 125] on div "NEW FACES Online 3hr ago [PERSON_NAME] Favorite [GEOGRAPHIC_DATA] , [GEOGRAPHIC…" at bounding box center [286, 136] width 368 height 110
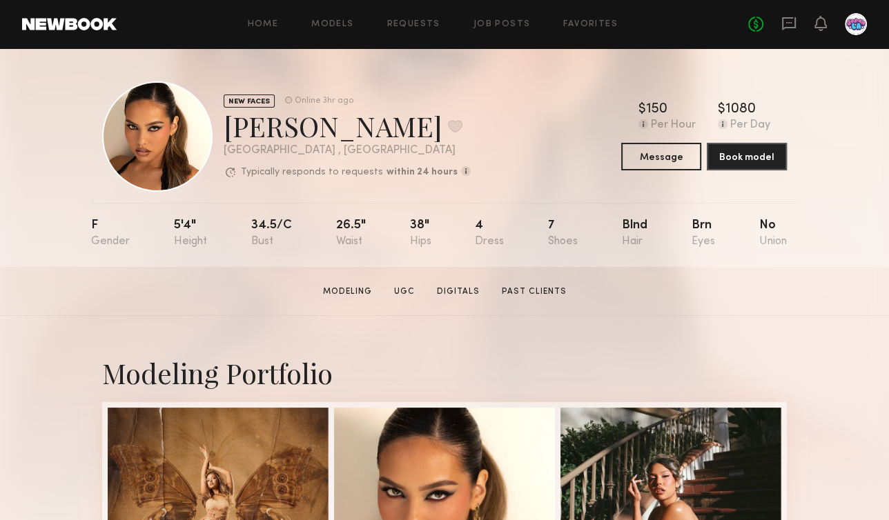
click at [302, 132] on div "[PERSON_NAME] Favorite" at bounding box center [347, 126] width 247 height 37
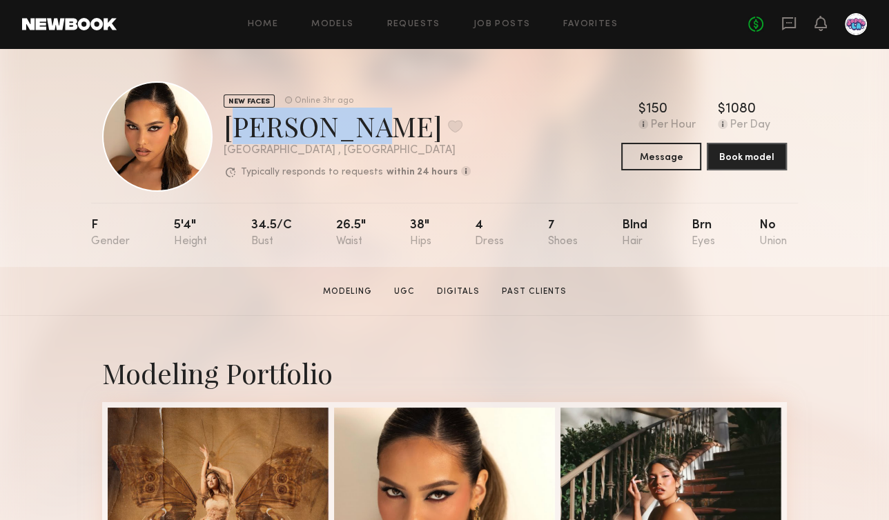
drag, startPoint x: 342, startPoint y: 131, endPoint x: 218, endPoint y: 130, distance: 124.2
click at [218, 130] on div "NEW FACES Online 3hr ago [PERSON_NAME] Favorite [GEOGRAPHIC_DATA] , [GEOGRAPHIC…" at bounding box center [286, 136] width 368 height 110
copy div "[PERSON_NAME]"
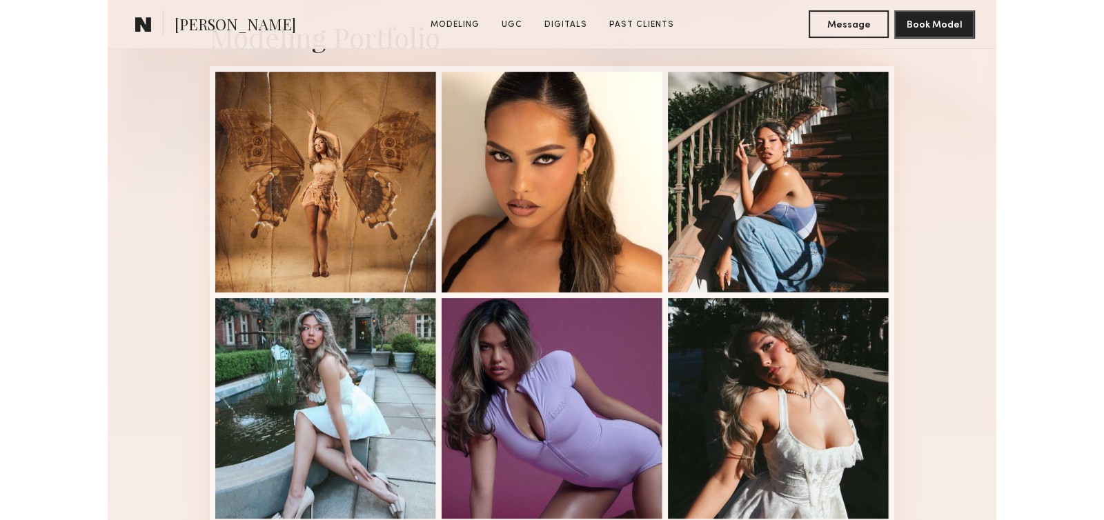
scroll to position [339, 0]
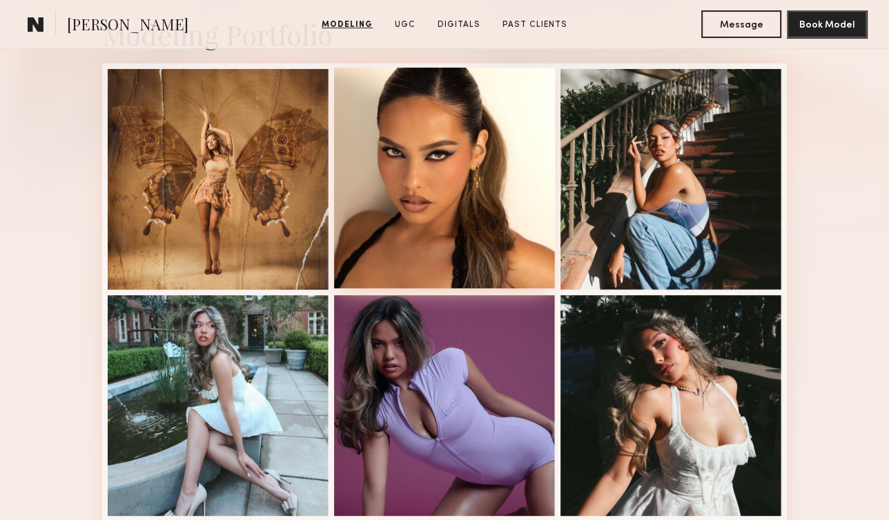
click at [469, 253] on div at bounding box center [444, 178] width 221 height 221
